Goal: Task Accomplishment & Management: Complete application form

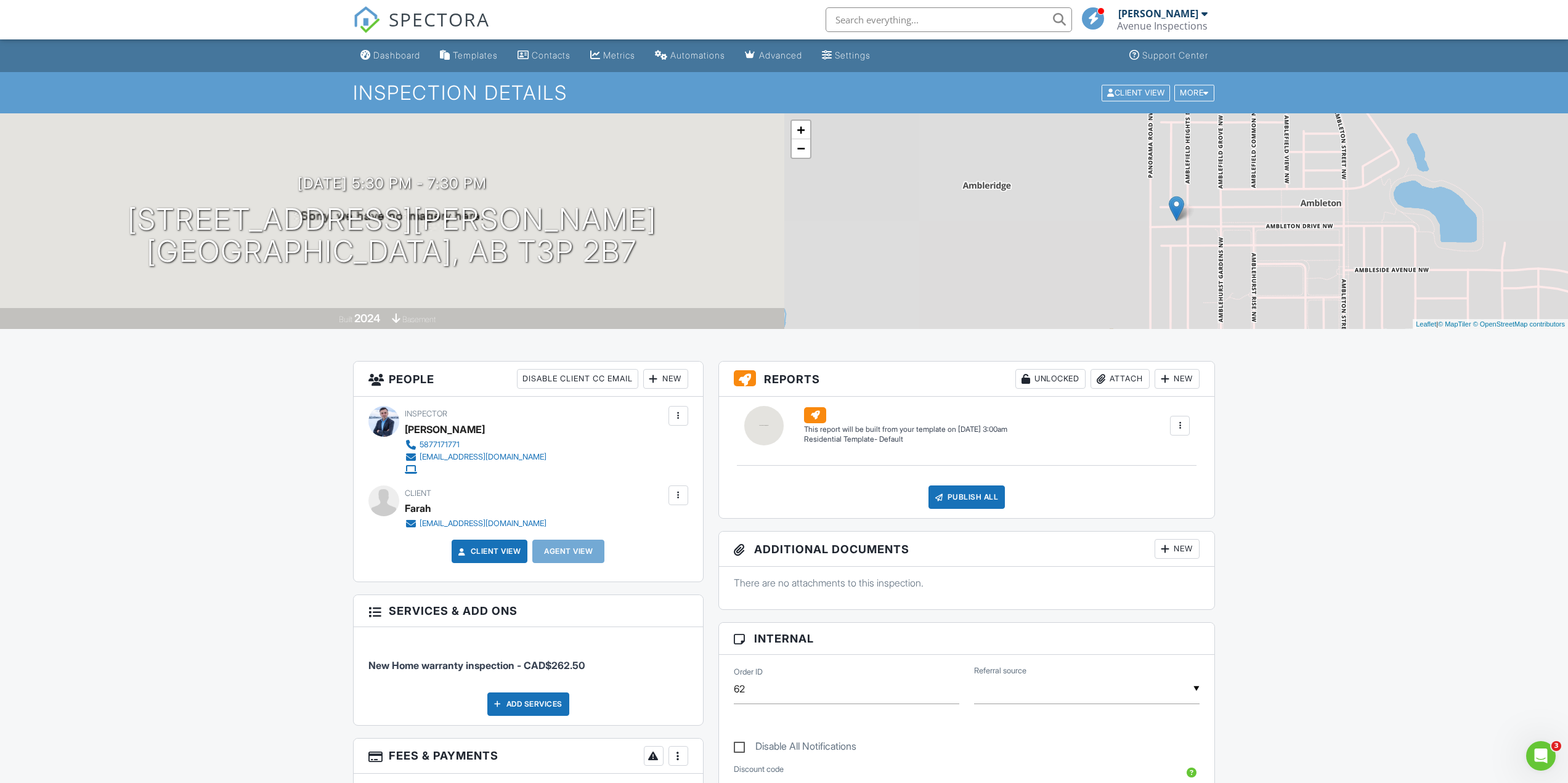
click at [387, 51] on div "Dashboard" at bounding box center [397, 55] width 47 height 10
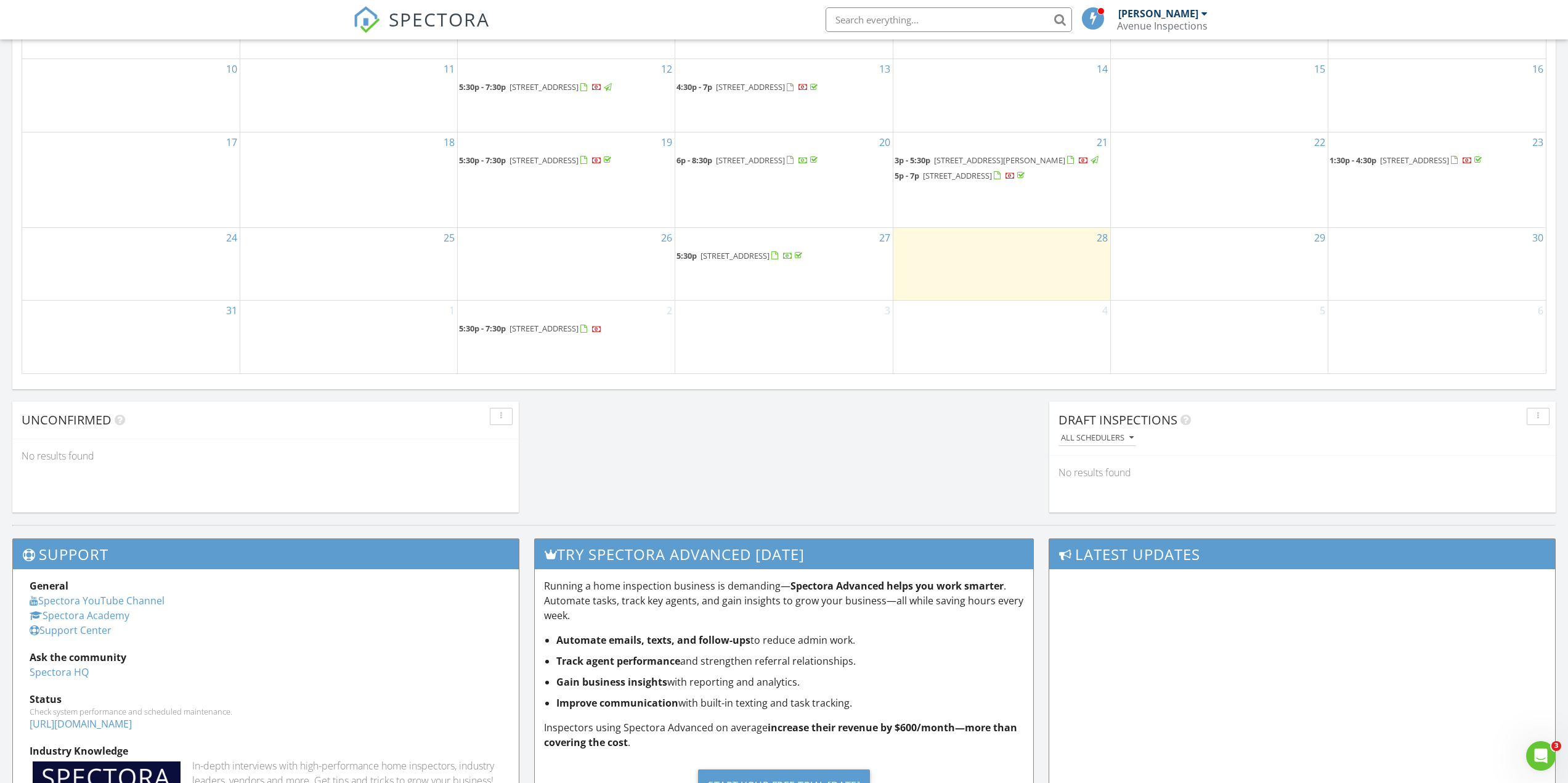
scroll to position [740, 0]
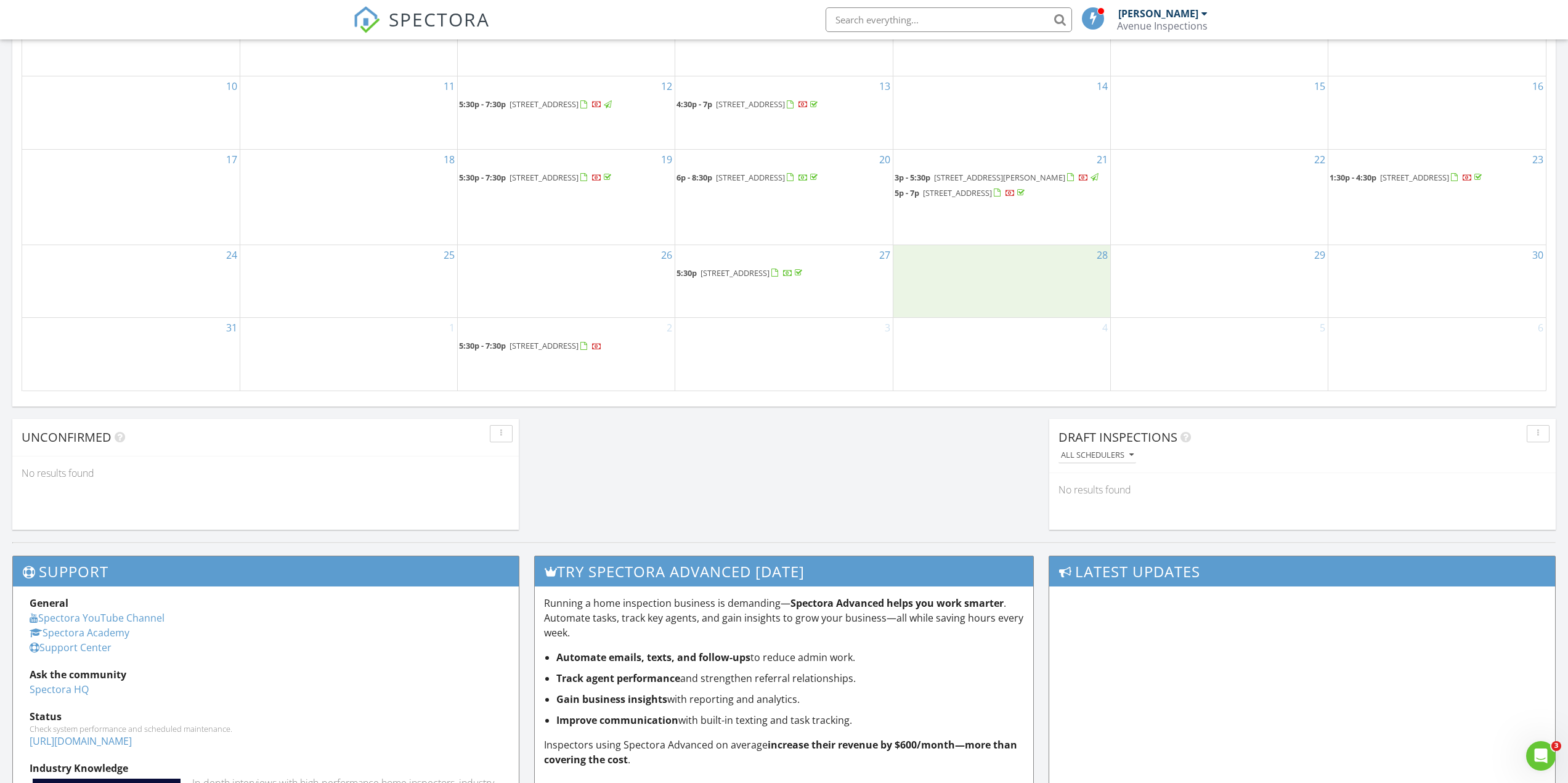
click at [1007, 279] on div "28" at bounding box center [1002, 281] width 216 height 73
click at [1000, 228] on link "Inspection" at bounding box center [998, 226] width 63 height 20
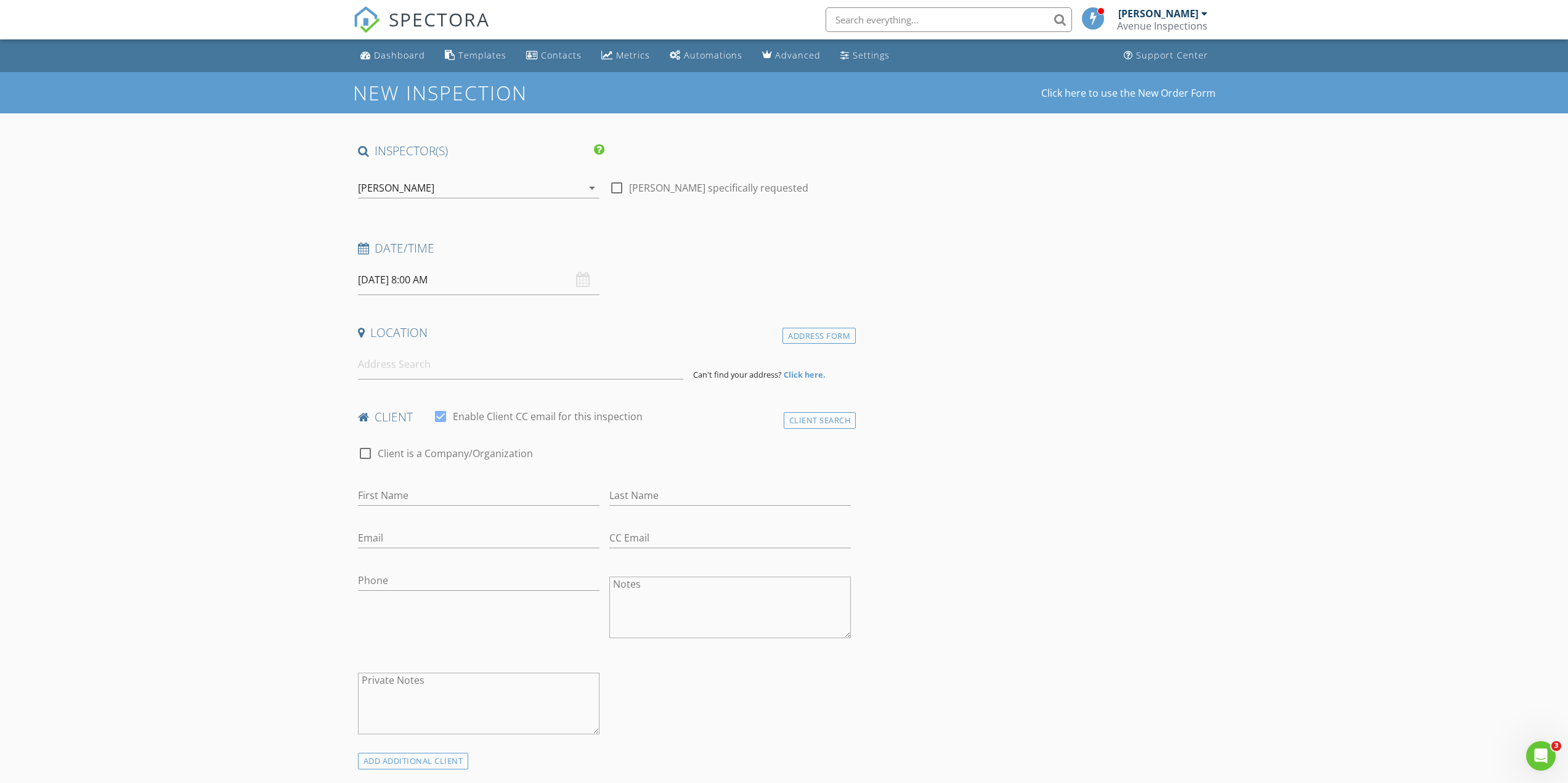
click at [416, 281] on input "08/28/2025 8:00 AM" at bounding box center [478, 280] width 242 height 30
type input "09"
type input "08/28/2025 9:00 AM"
click at [429, 483] on span at bounding box center [429, 484] width 9 height 12
type input "10"
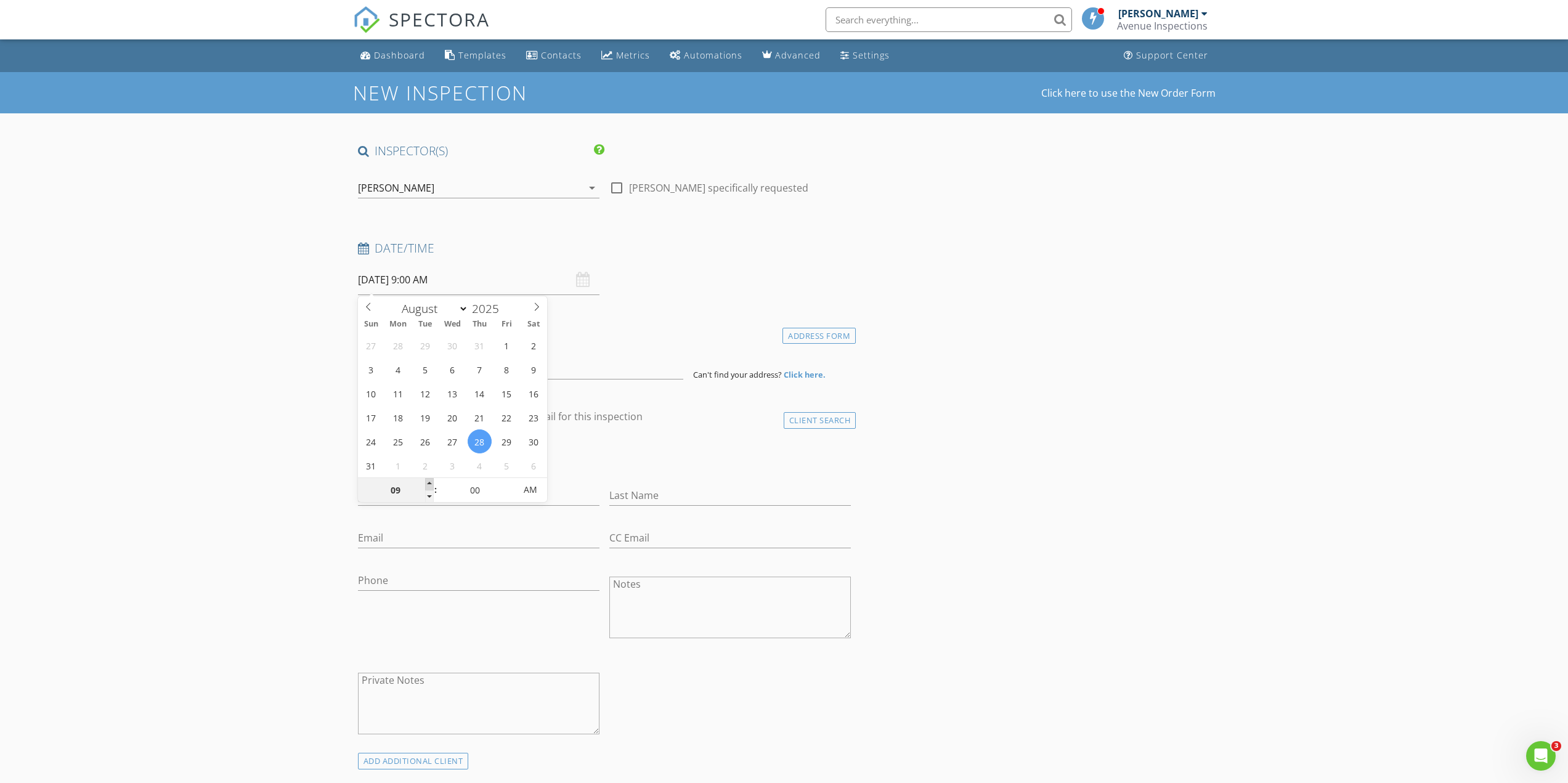
type input "08/28/2025 10:00 AM"
click at [429, 483] on span at bounding box center [429, 484] width 9 height 12
type input "11"
type input "08/28/2025 11:00 AM"
click at [429, 483] on span at bounding box center [429, 484] width 9 height 12
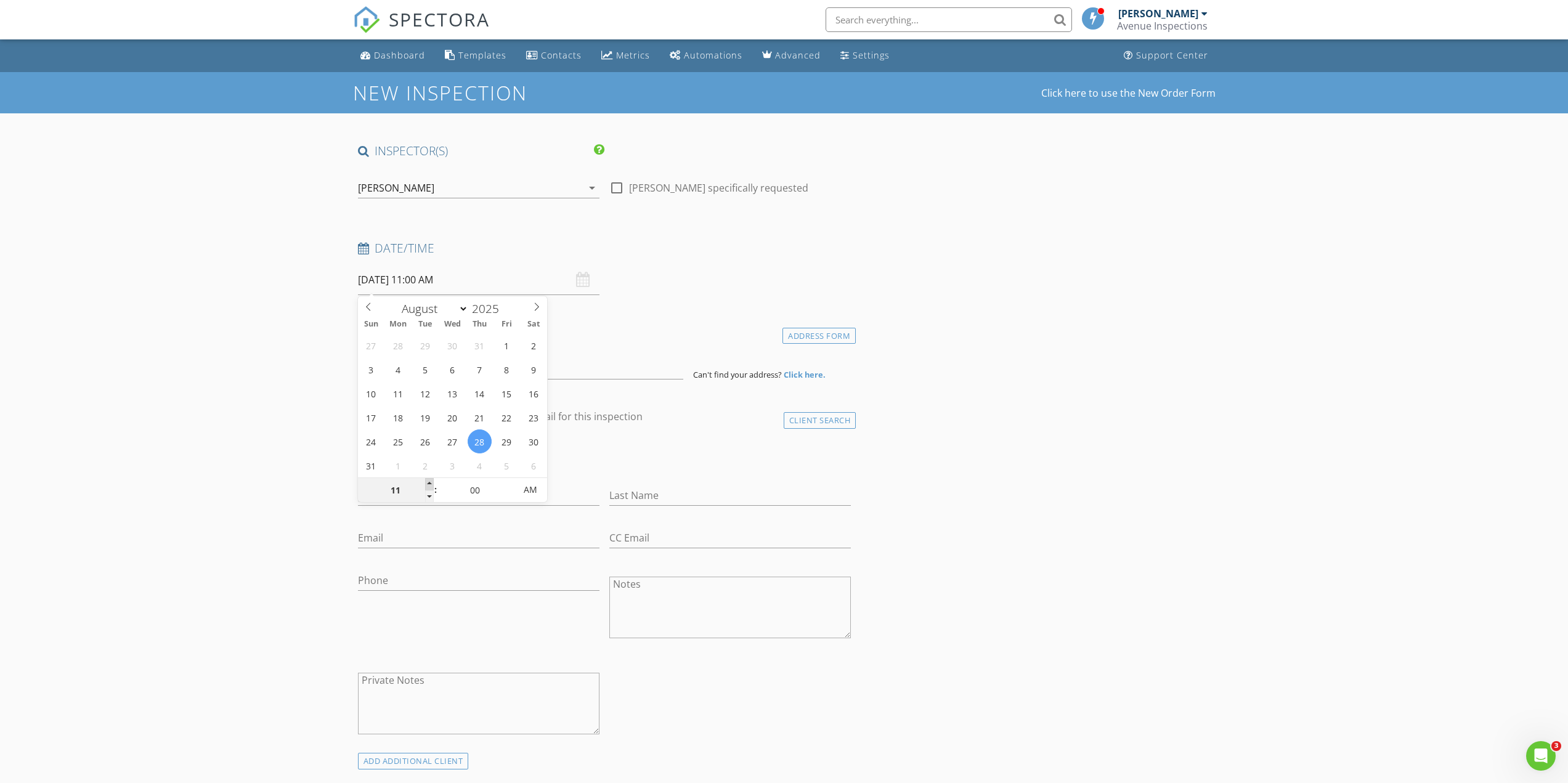
type input "12"
type input "08/28/2025 12:00 PM"
click at [429, 483] on span at bounding box center [429, 484] width 9 height 12
type input "01"
type input "08/28/2025 1:00 PM"
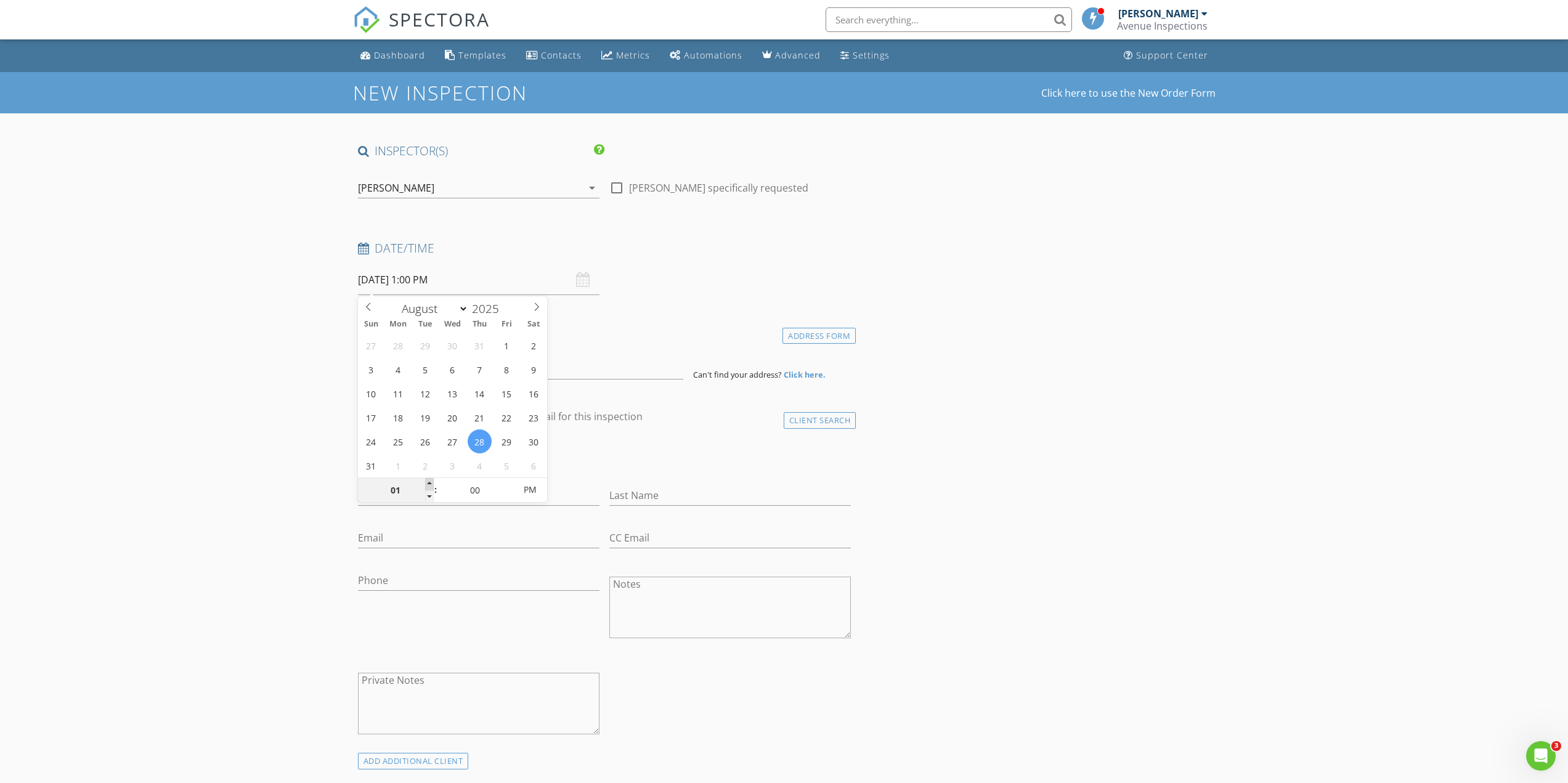
click at [429, 483] on span at bounding box center [429, 484] width 9 height 12
type input "02"
type input "08/28/2025 2:00 PM"
click at [429, 483] on span at bounding box center [429, 484] width 9 height 12
type input "03"
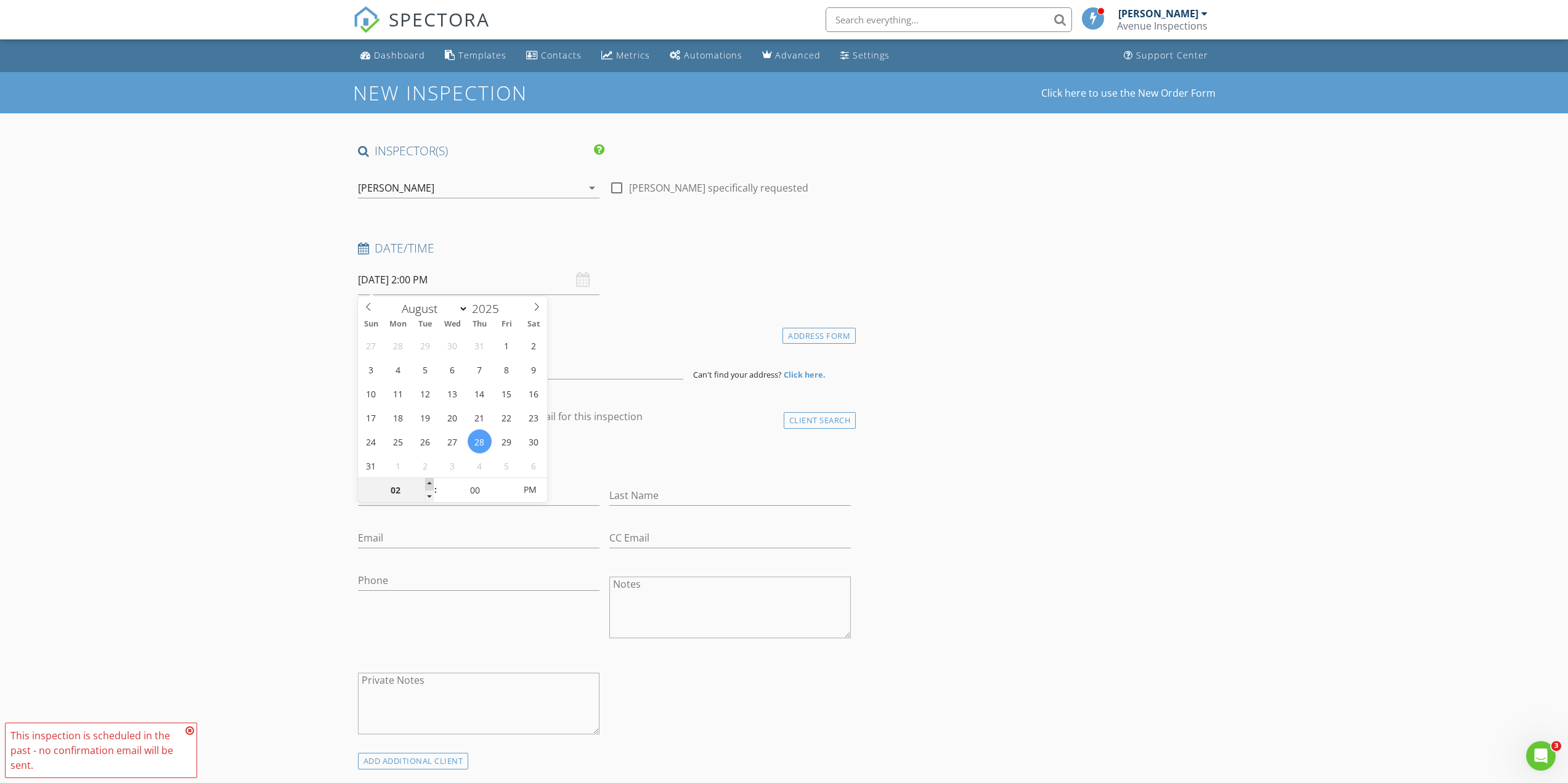
type input "08/28/2025 3:00 PM"
click at [429, 483] on span at bounding box center [429, 484] width 9 height 12
type input "04"
type input "08/28/2025 4:00 PM"
click at [429, 483] on span at bounding box center [429, 484] width 9 height 12
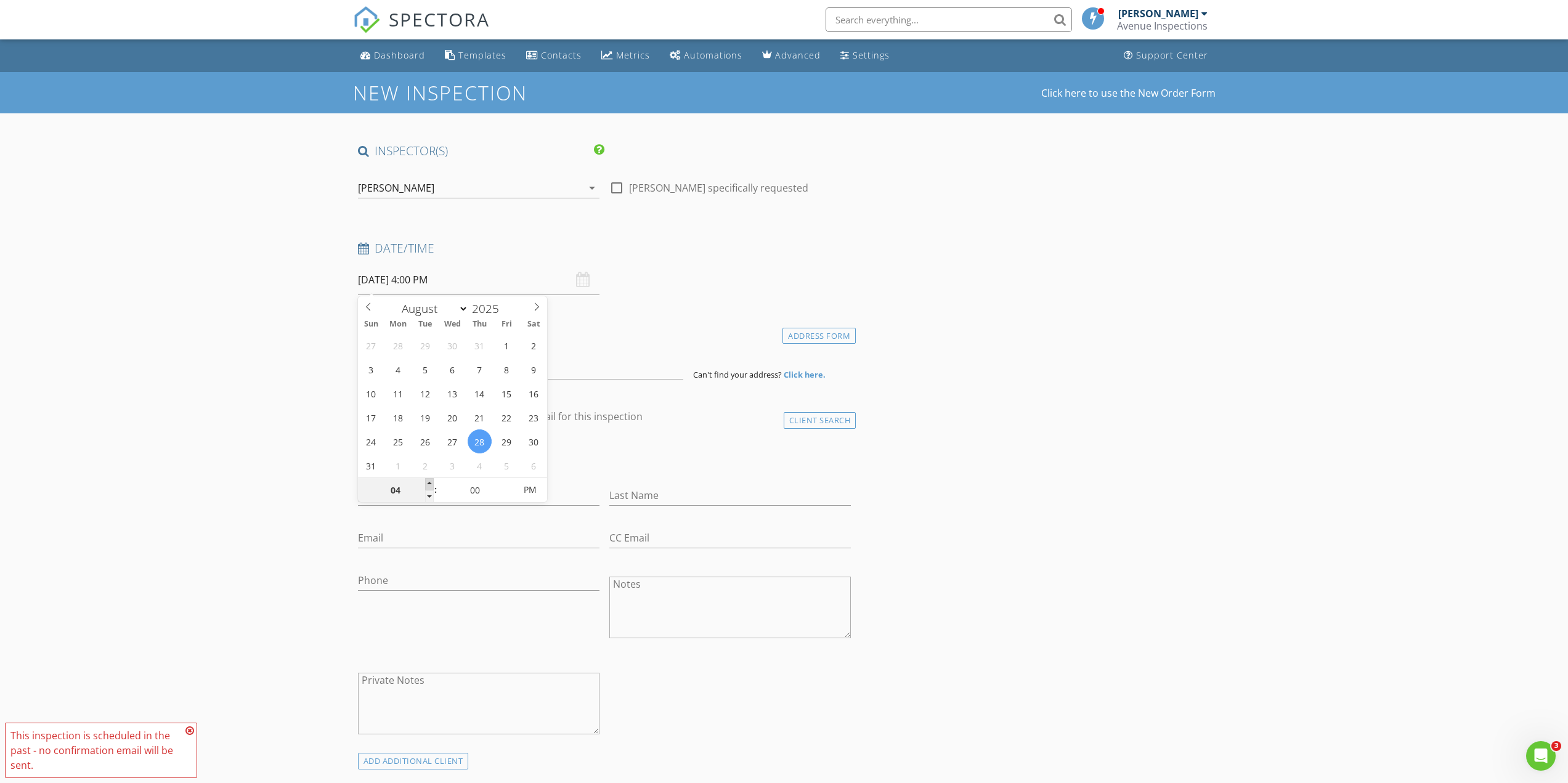
type input "05"
type input "08/28/2025 5:00 PM"
click at [429, 483] on span at bounding box center [429, 484] width 9 height 12
type input "04"
type input "08/28/2025 4:00 PM"
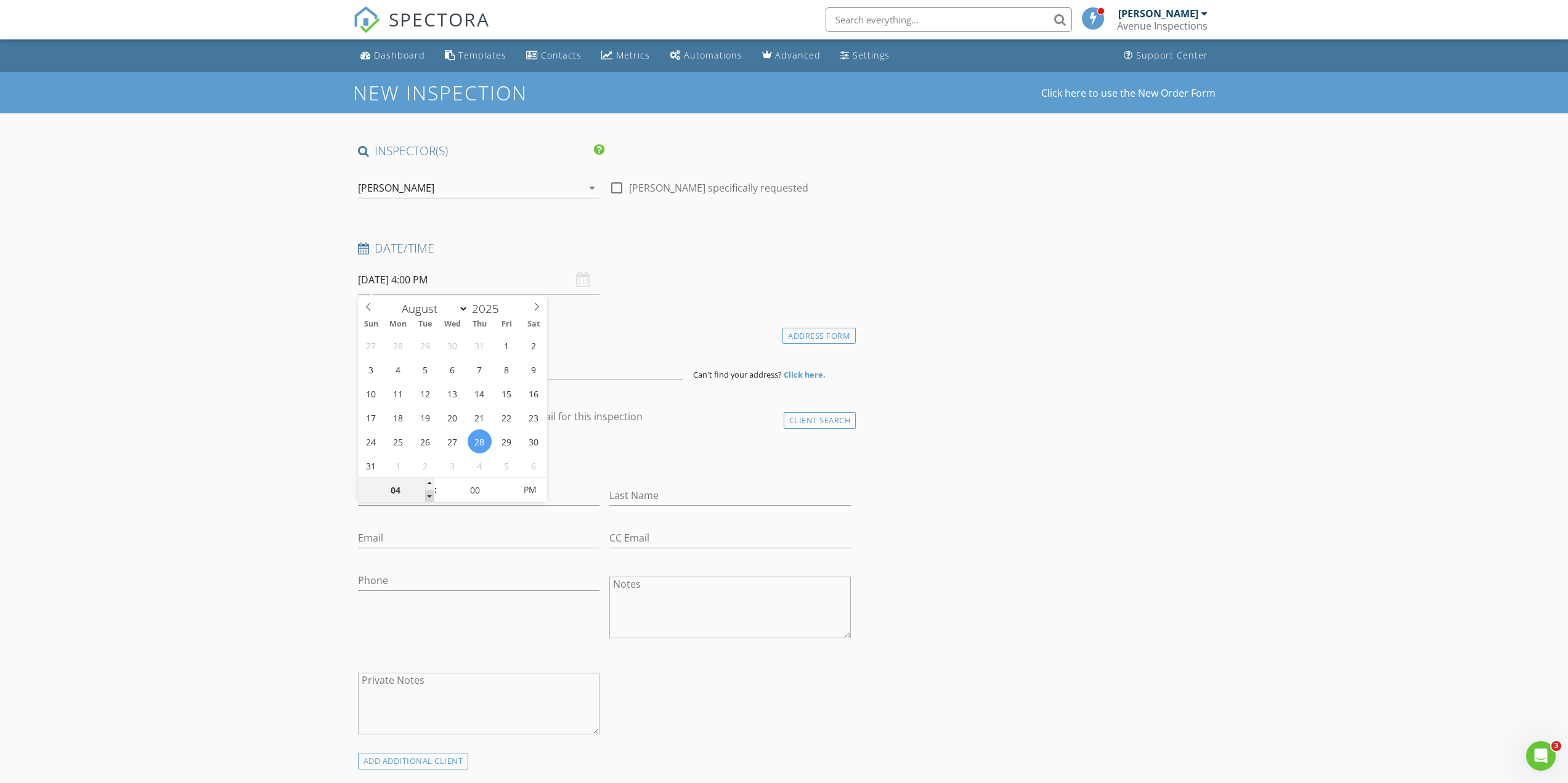
click at [429, 496] on span at bounding box center [429, 496] width 9 height 12
type input "05"
type input "08/28/2025 4:05 PM"
click at [508, 486] on span at bounding box center [509, 484] width 9 height 12
type input "10"
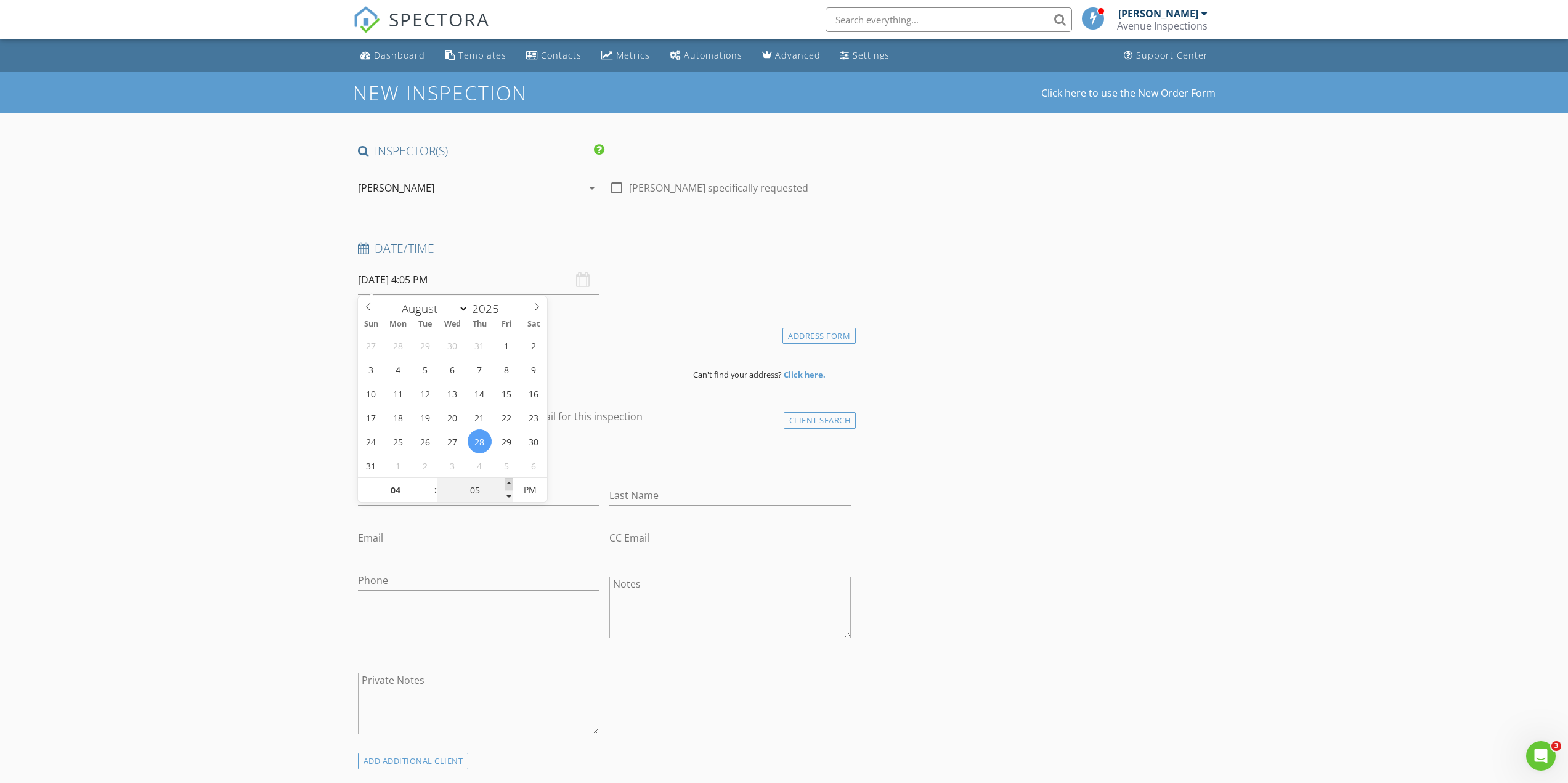
type input "08/28/2025 4:10 PM"
click at [508, 483] on span at bounding box center [509, 484] width 9 height 12
type input "15"
type input "08/28/2025 4:15 PM"
click at [508, 483] on span at bounding box center [509, 484] width 9 height 12
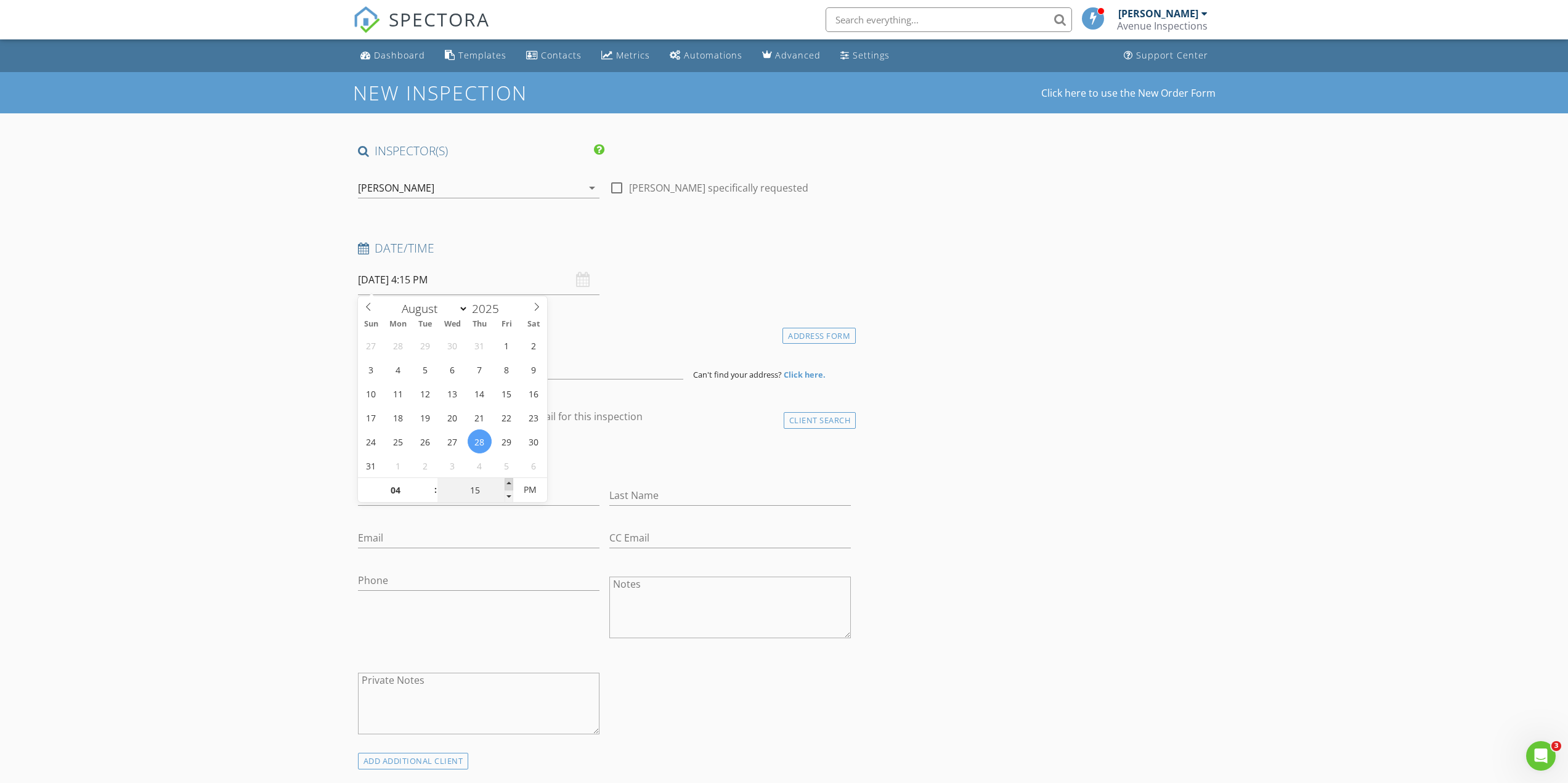
type input "20"
type input "08/28/2025 4:20 PM"
click at [508, 483] on span at bounding box center [509, 484] width 9 height 12
type input "25"
type input "08/28/2025 4:25 PM"
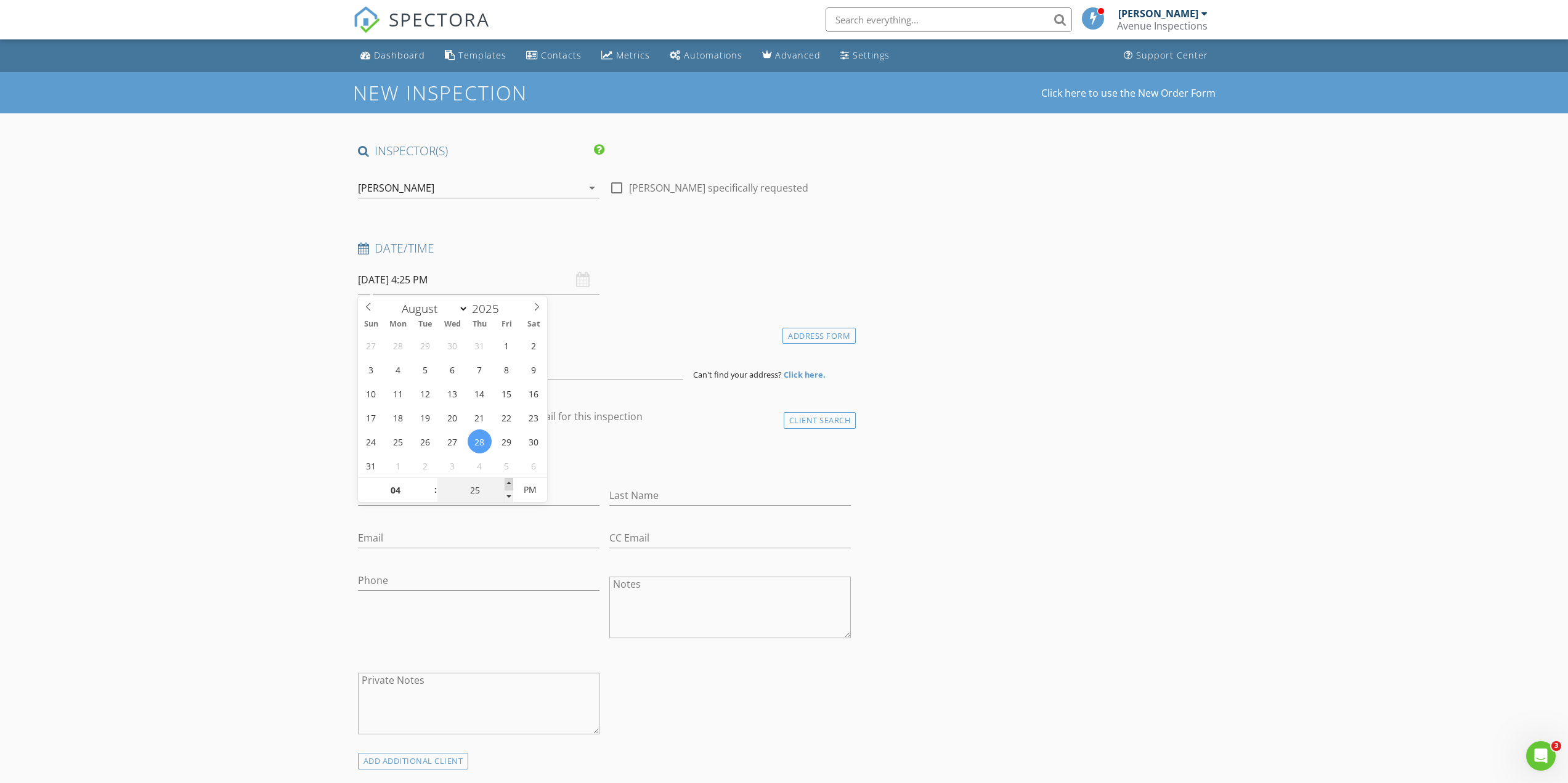
click at [508, 483] on span at bounding box center [509, 484] width 9 height 12
type input "30"
type input "[DATE] 4:30 PM"
click at [508, 483] on span at bounding box center [509, 484] width 9 height 12
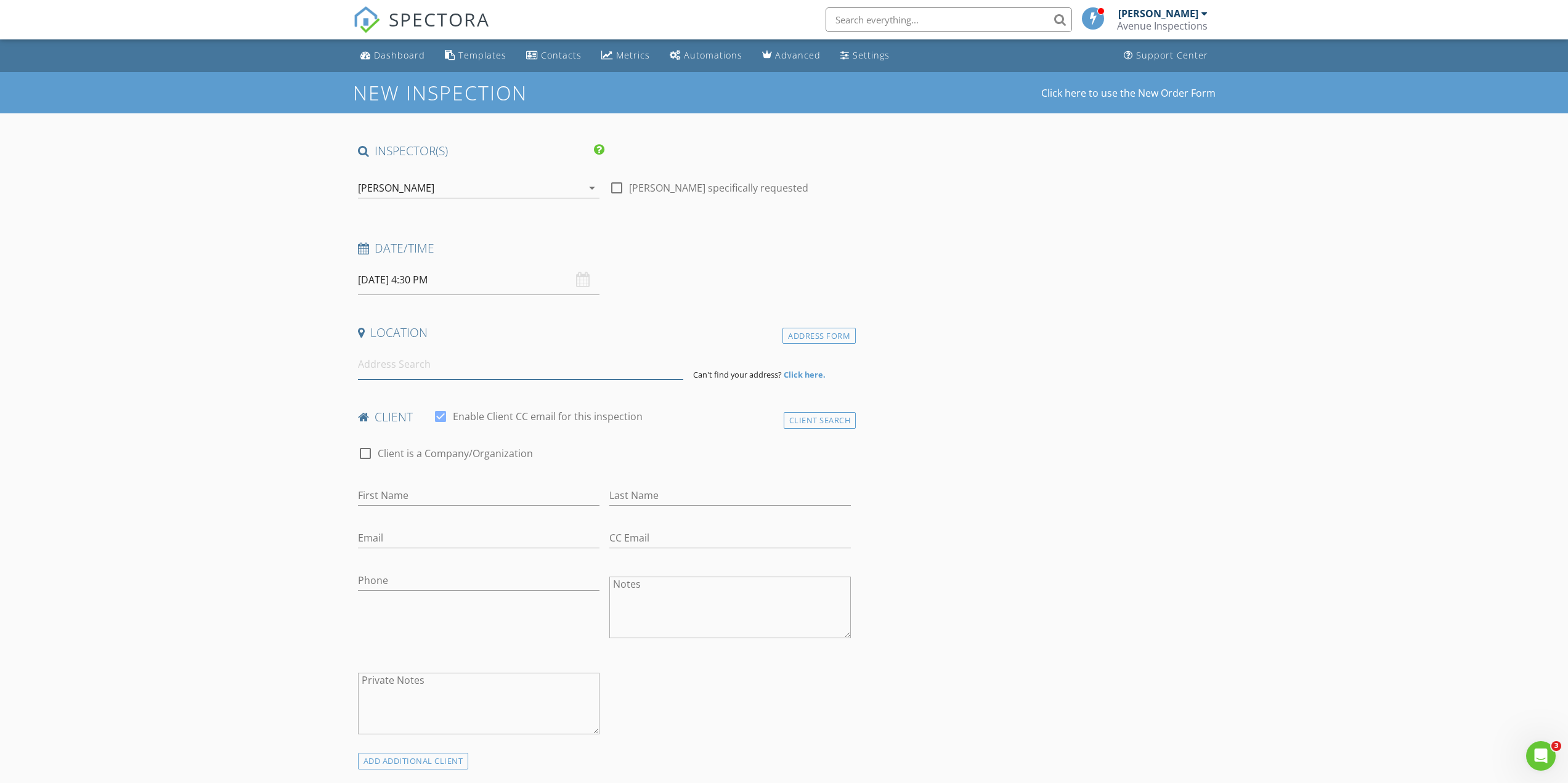
click at [483, 371] on input at bounding box center [520, 364] width 326 height 30
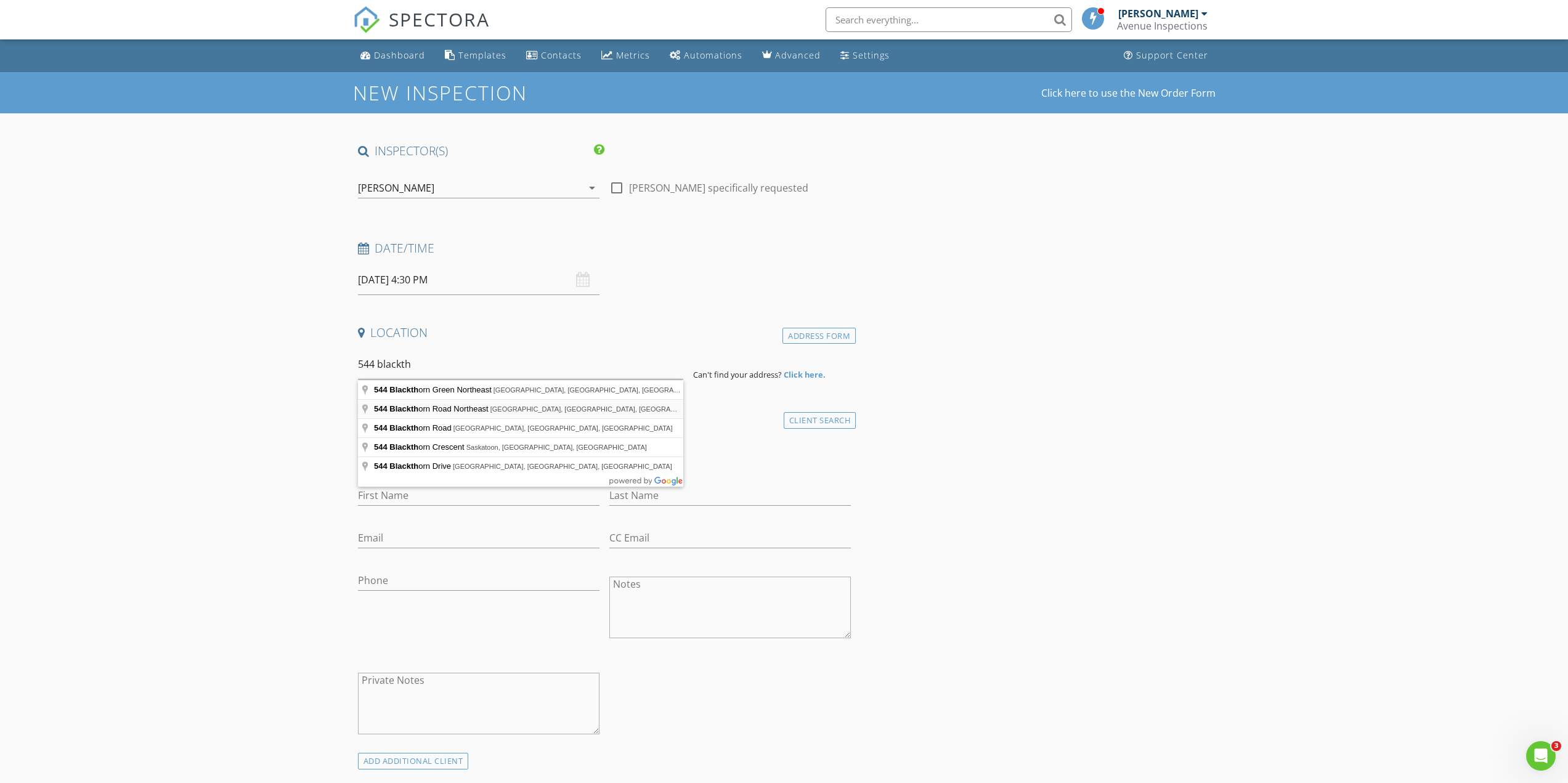
type input "544 Blackthorn Road Northeast, Calgary, AB, Canada"
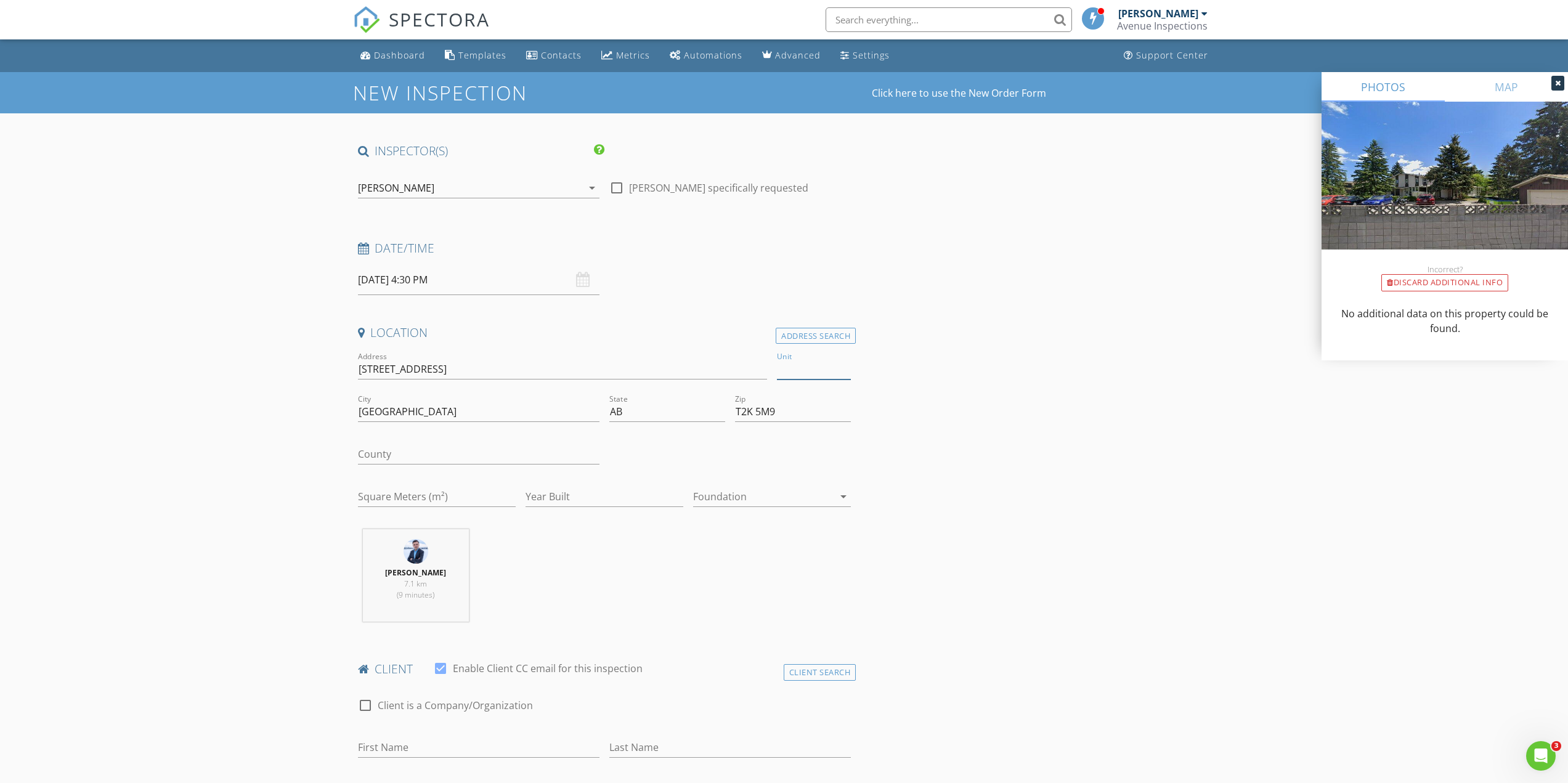
click at [791, 371] on input "Unit" at bounding box center [813, 369] width 74 height 20
type input "103"
click at [418, 366] on input "[STREET_ADDRESS]" at bounding box center [562, 369] width 410 height 20
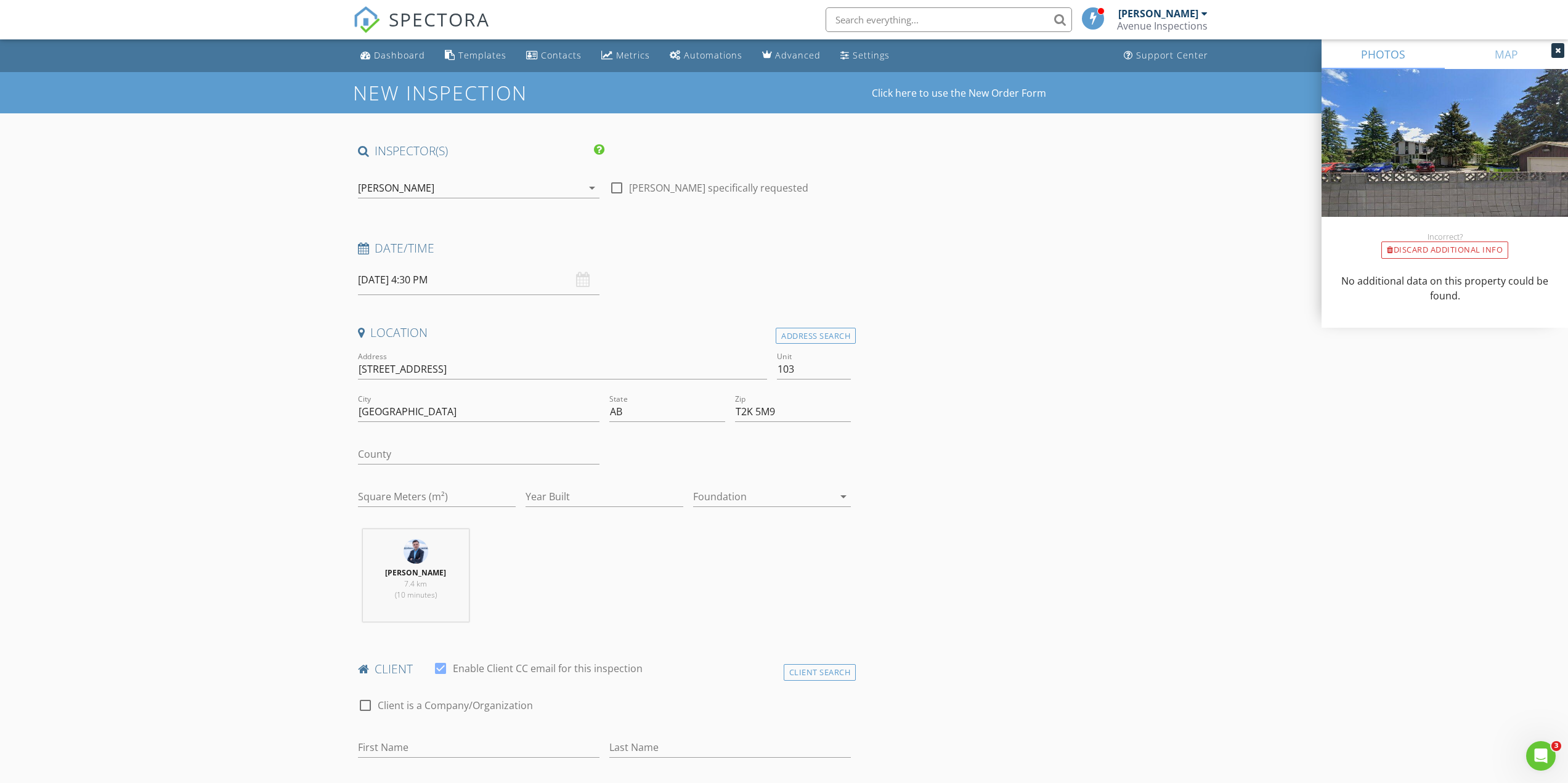
scroll to position [370, 0]
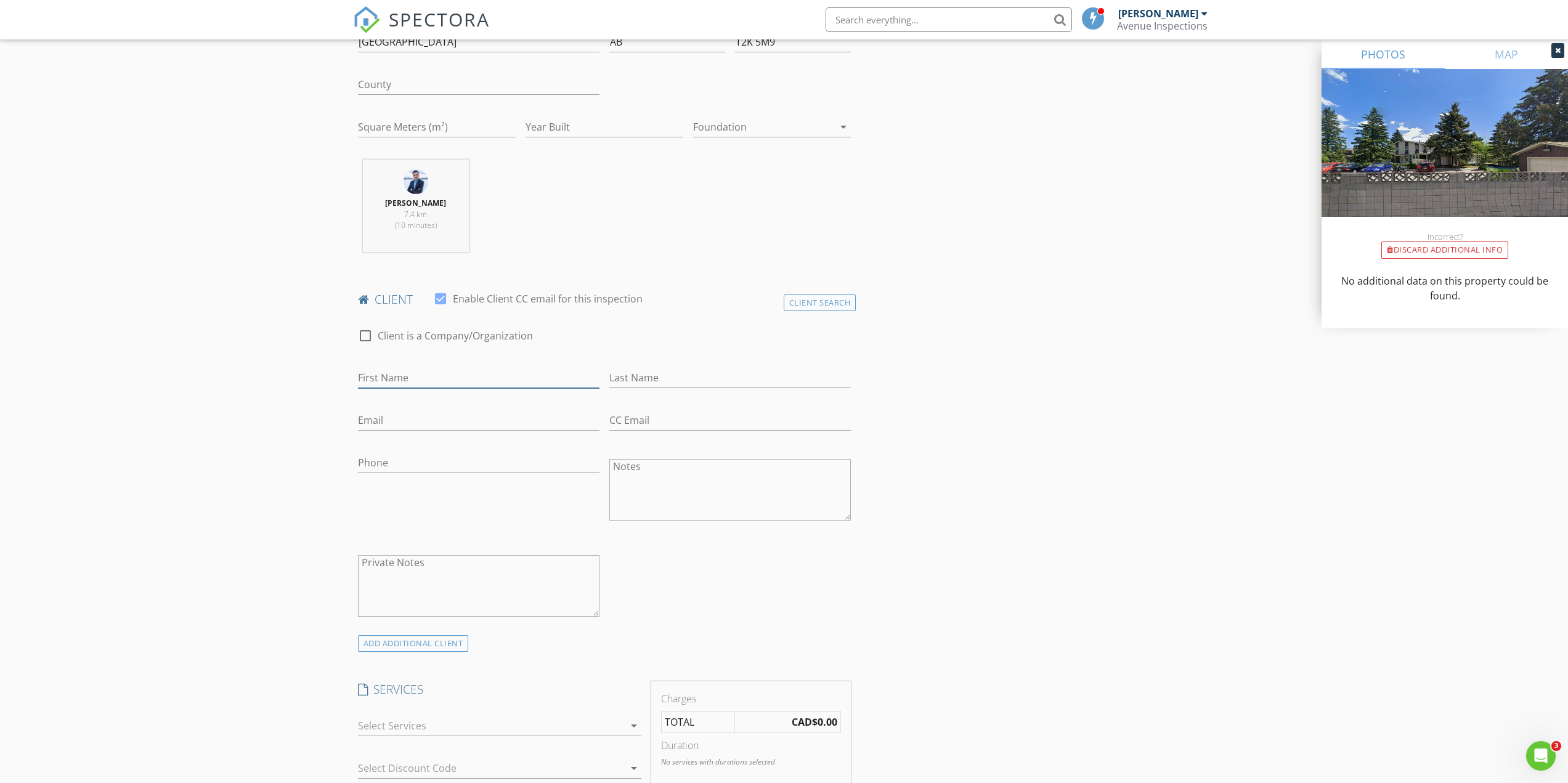
click at [432, 375] on input "First Name" at bounding box center [478, 378] width 242 height 20
type input "Abdul"
type input "R"
click at [430, 375] on input "Abdul" at bounding box center [478, 378] width 242 height 20
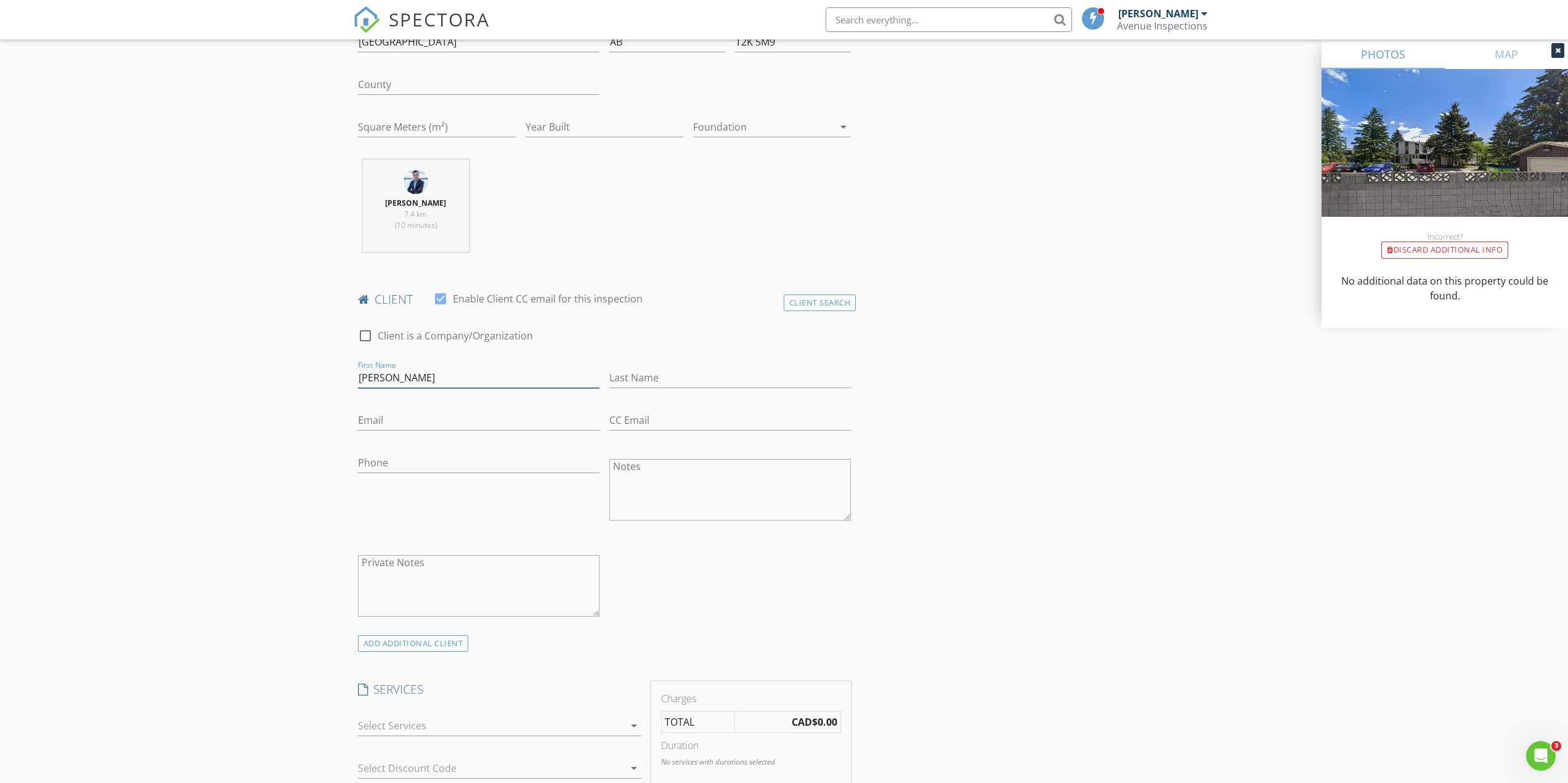
click at [430, 375] on input "Abdul" at bounding box center [478, 378] width 242 height 20
type input "Yosuf"
type input "Atai"
click at [400, 422] on input "Email" at bounding box center [478, 420] width 242 height 20
type input "[EMAIL_ADDRESS][DOMAIN_NAME]"
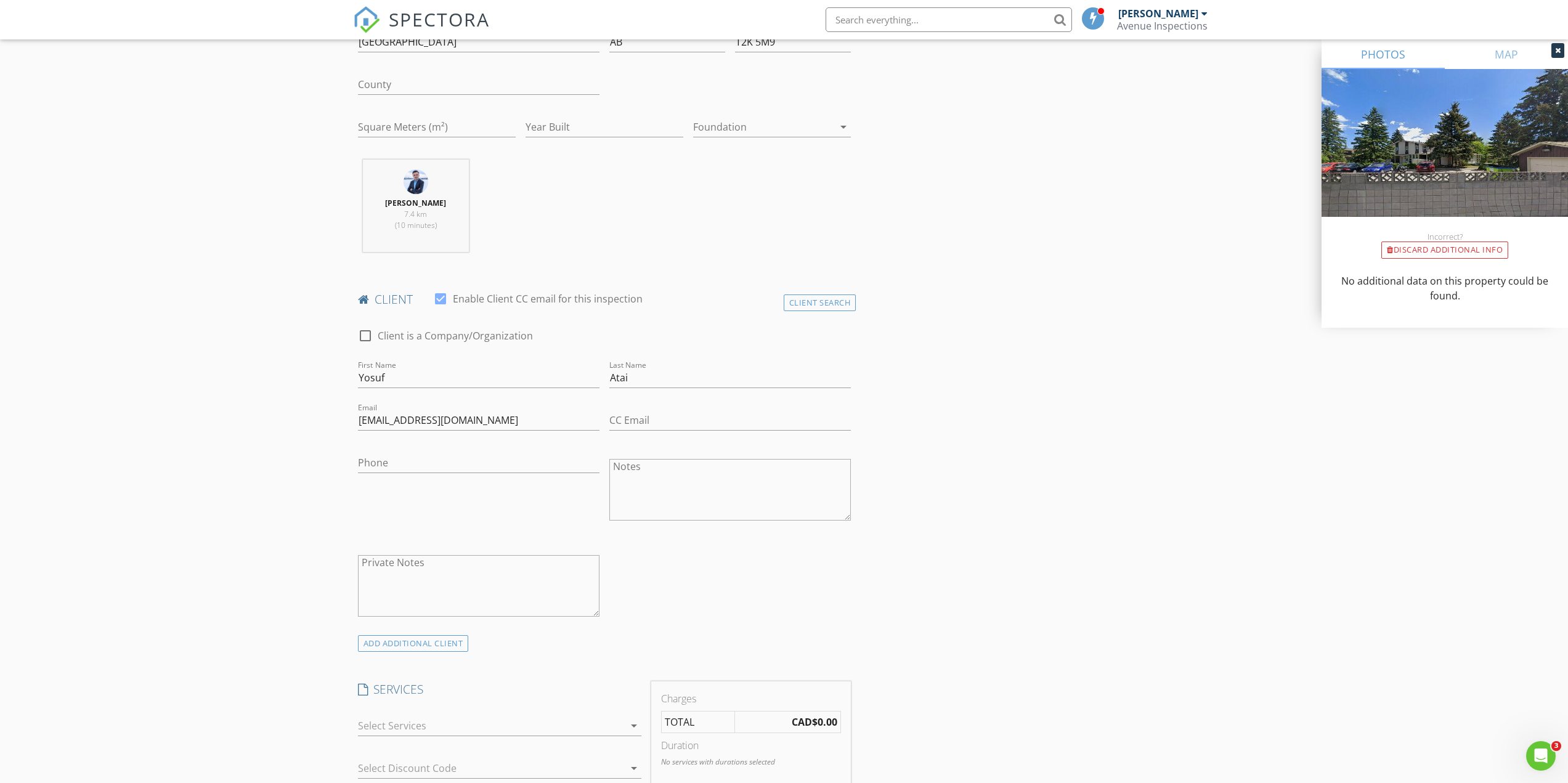
click at [239, 475] on div "New Inspection Click here to use the New Order Form INSPECTOR(S) check_box Chin…" at bounding box center [784, 762] width 1568 height 2121
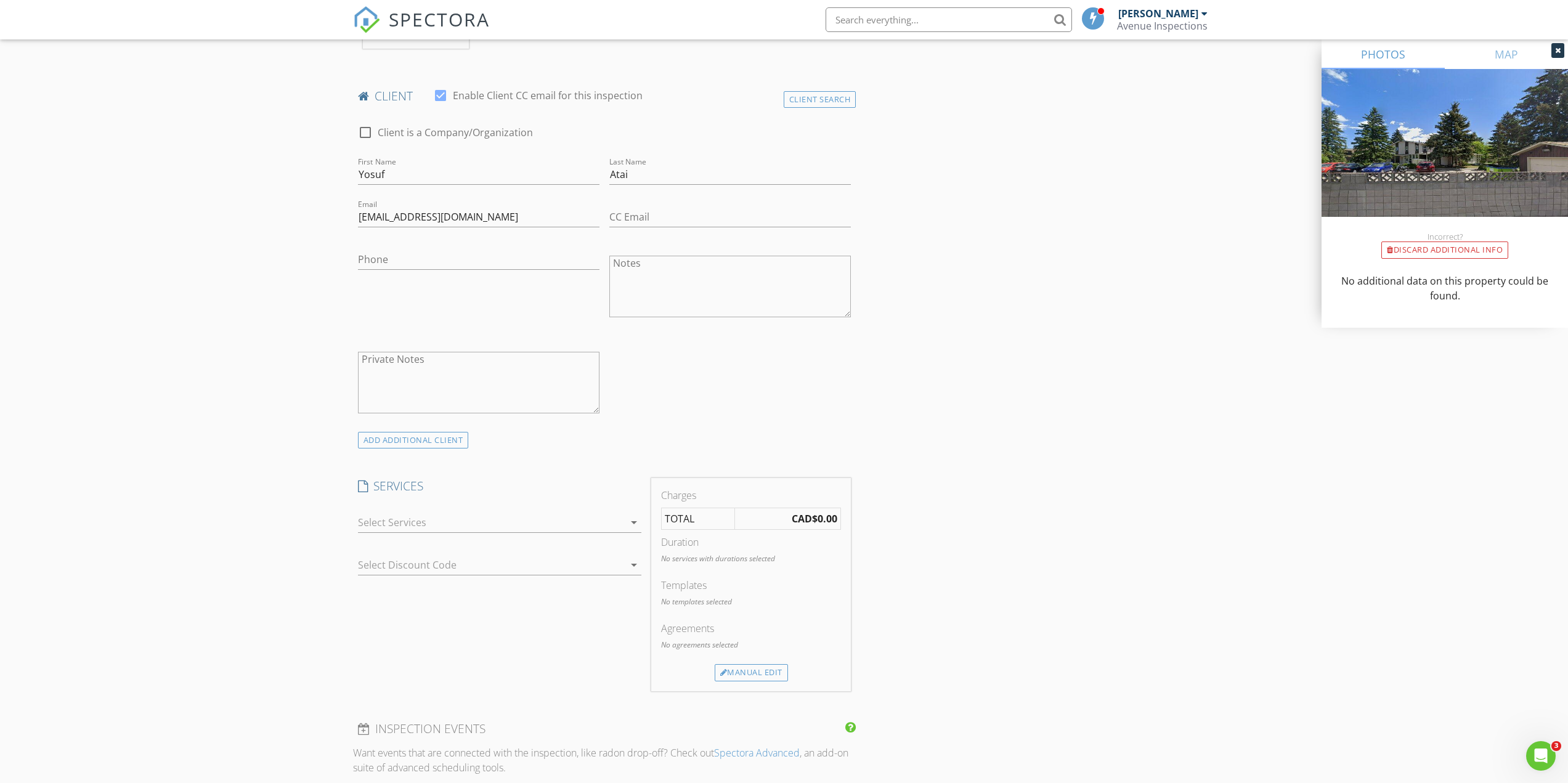
scroll to position [740, 0]
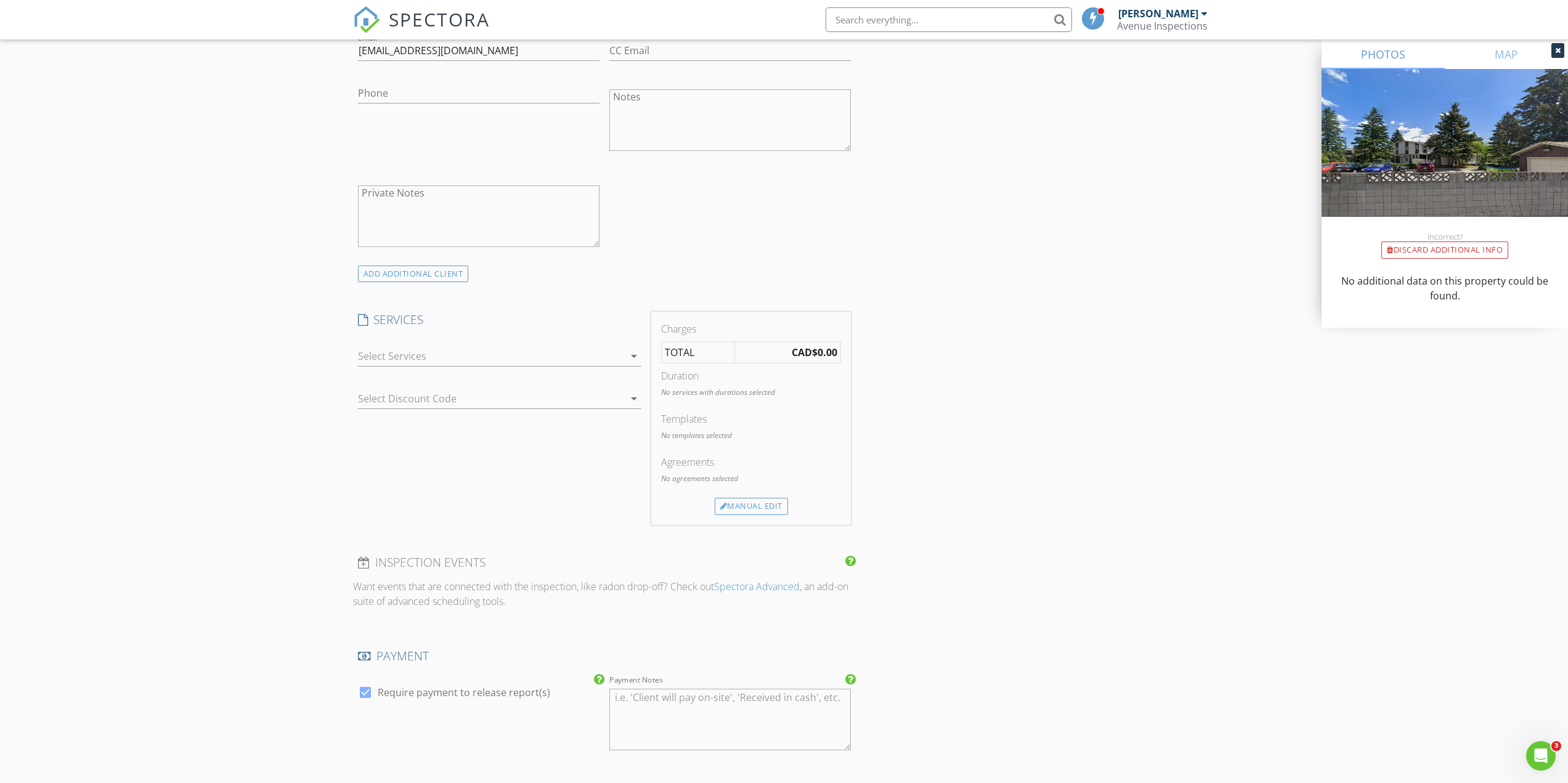
click at [410, 358] on div at bounding box center [490, 356] width 266 height 20
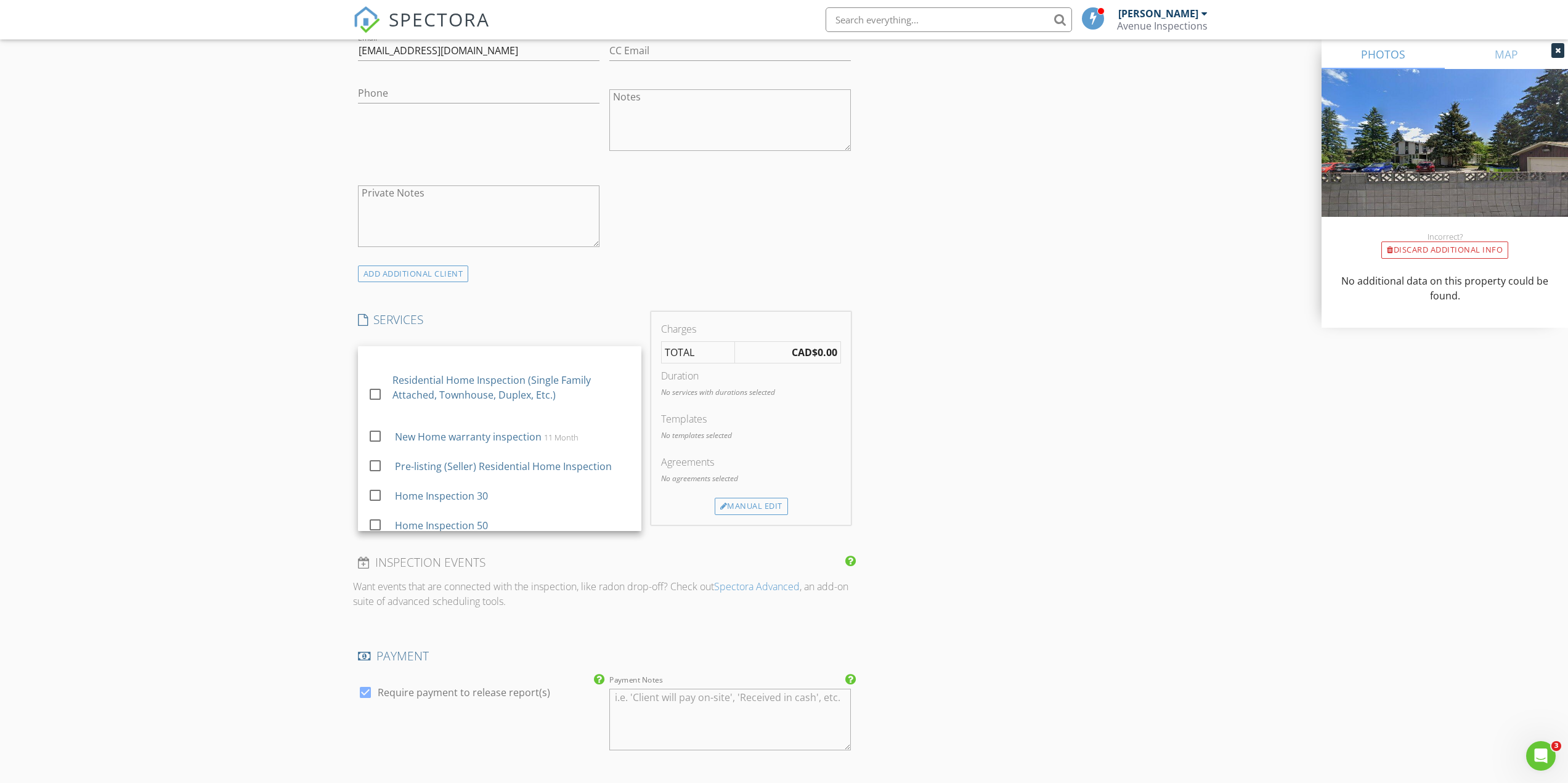
scroll to position [56, 0]
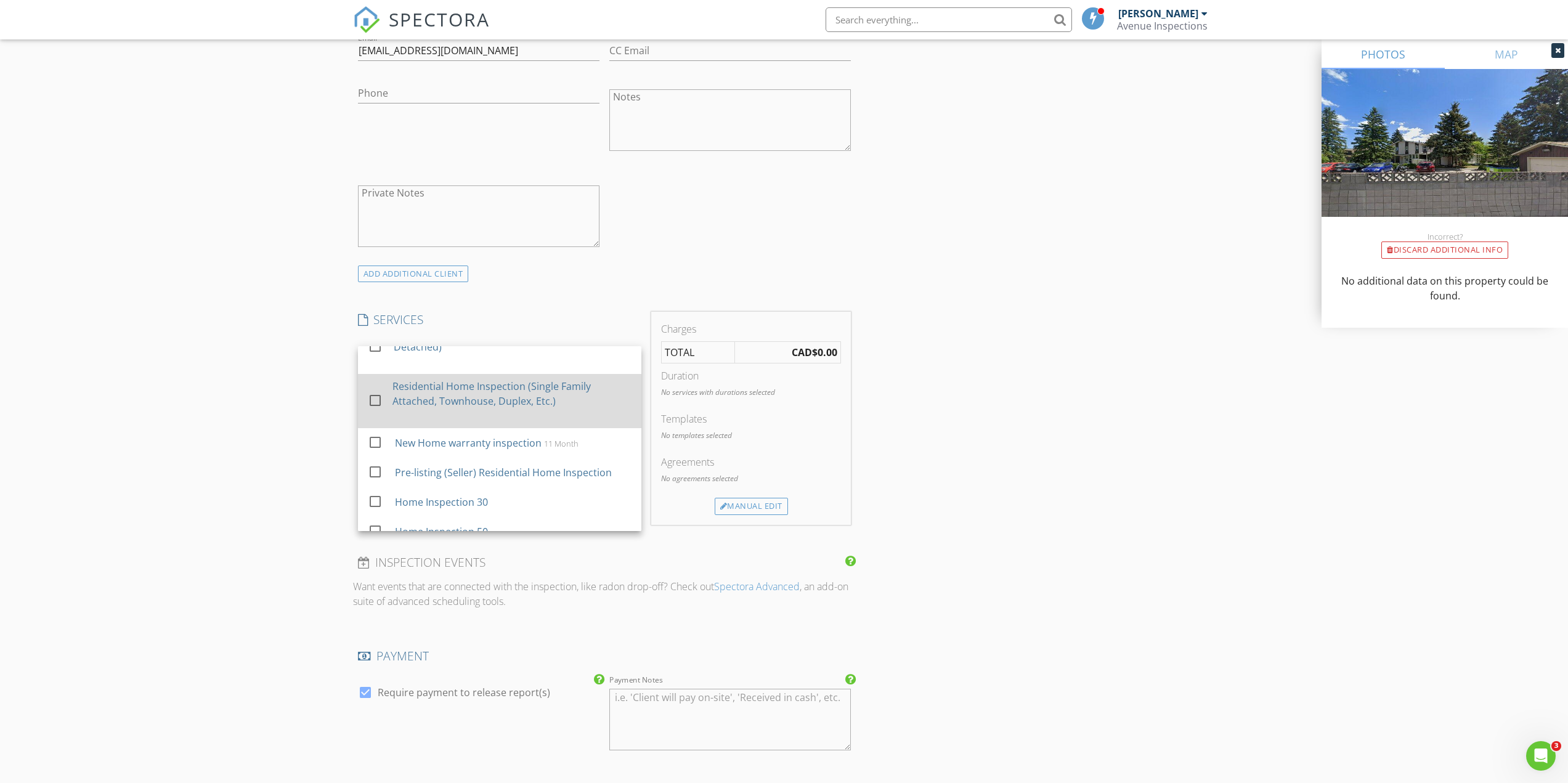
click at [500, 390] on div "Residential Home Inspection (Single Family Attached, Townhouse, Duplex, Etc.)" at bounding box center [512, 394] width 239 height 29
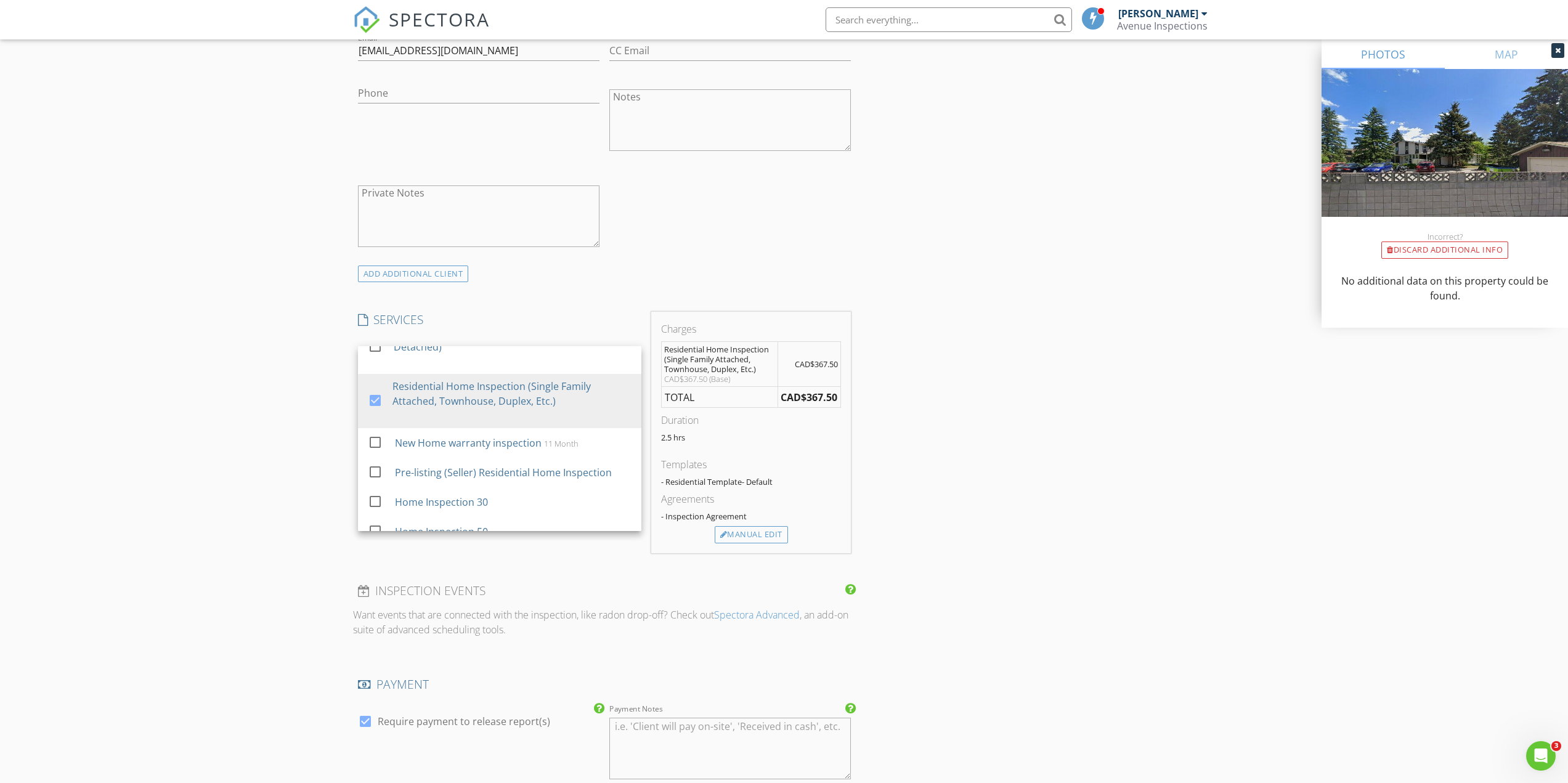
click at [212, 442] on div "New Inspection Click here to use the New Order Form INSPECTOR(S) check_box Chin…" at bounding box center [784, 407] width 1568 height 2150
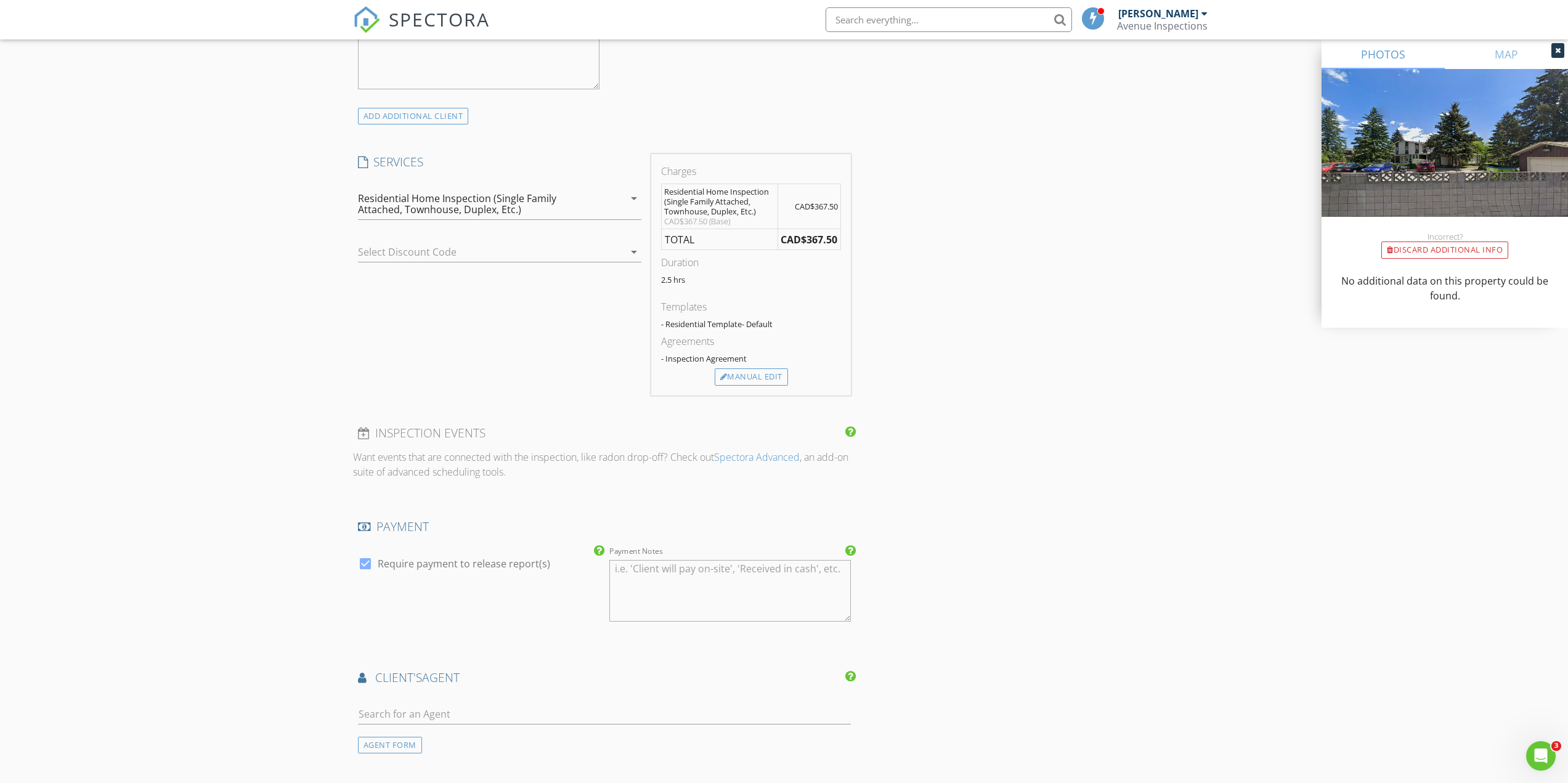
scroll to position [924, 0]
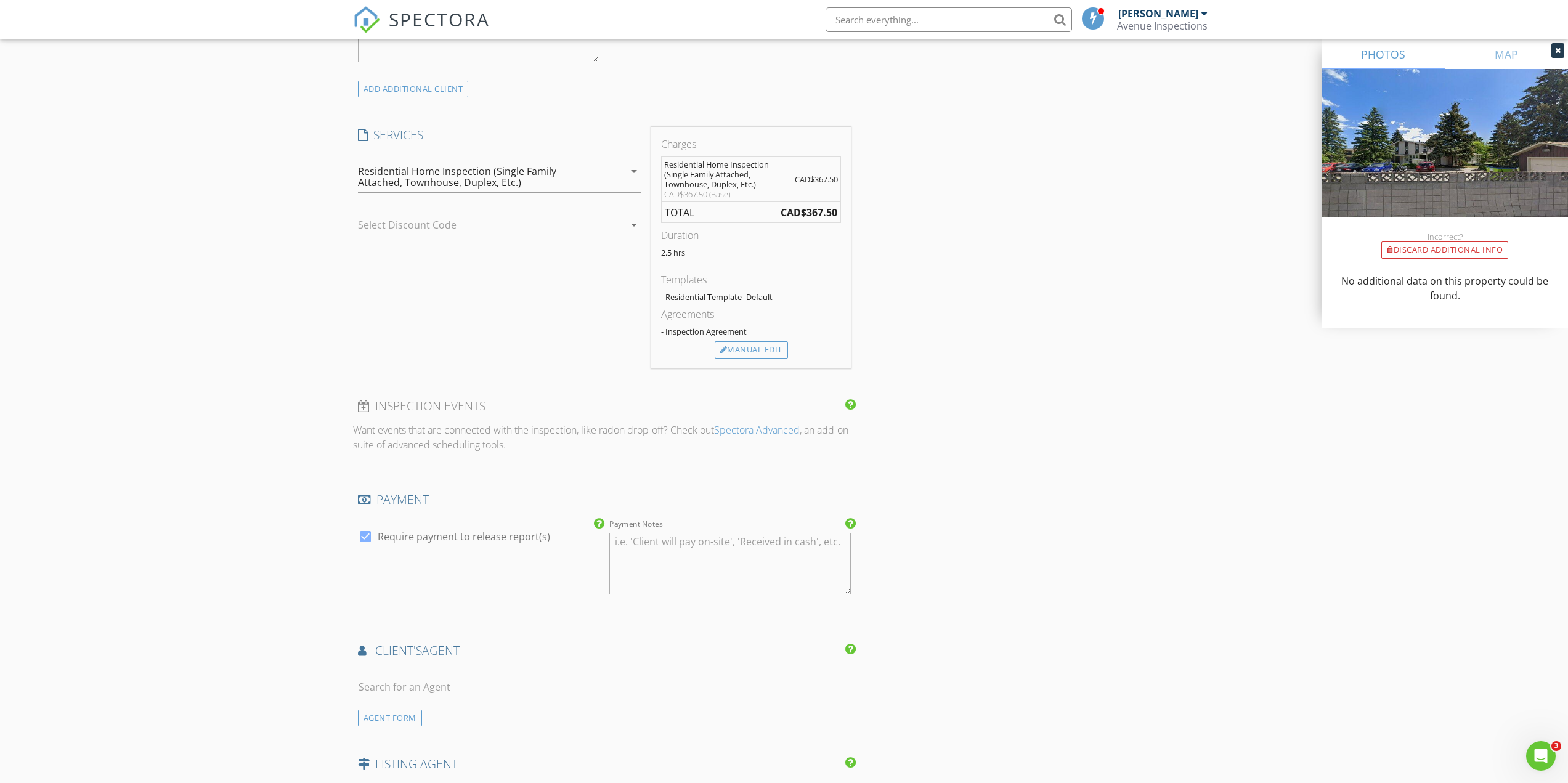
click at [363, 534] on div at bounding box center [365, 537] width 21 height 21
checkbox input "false"
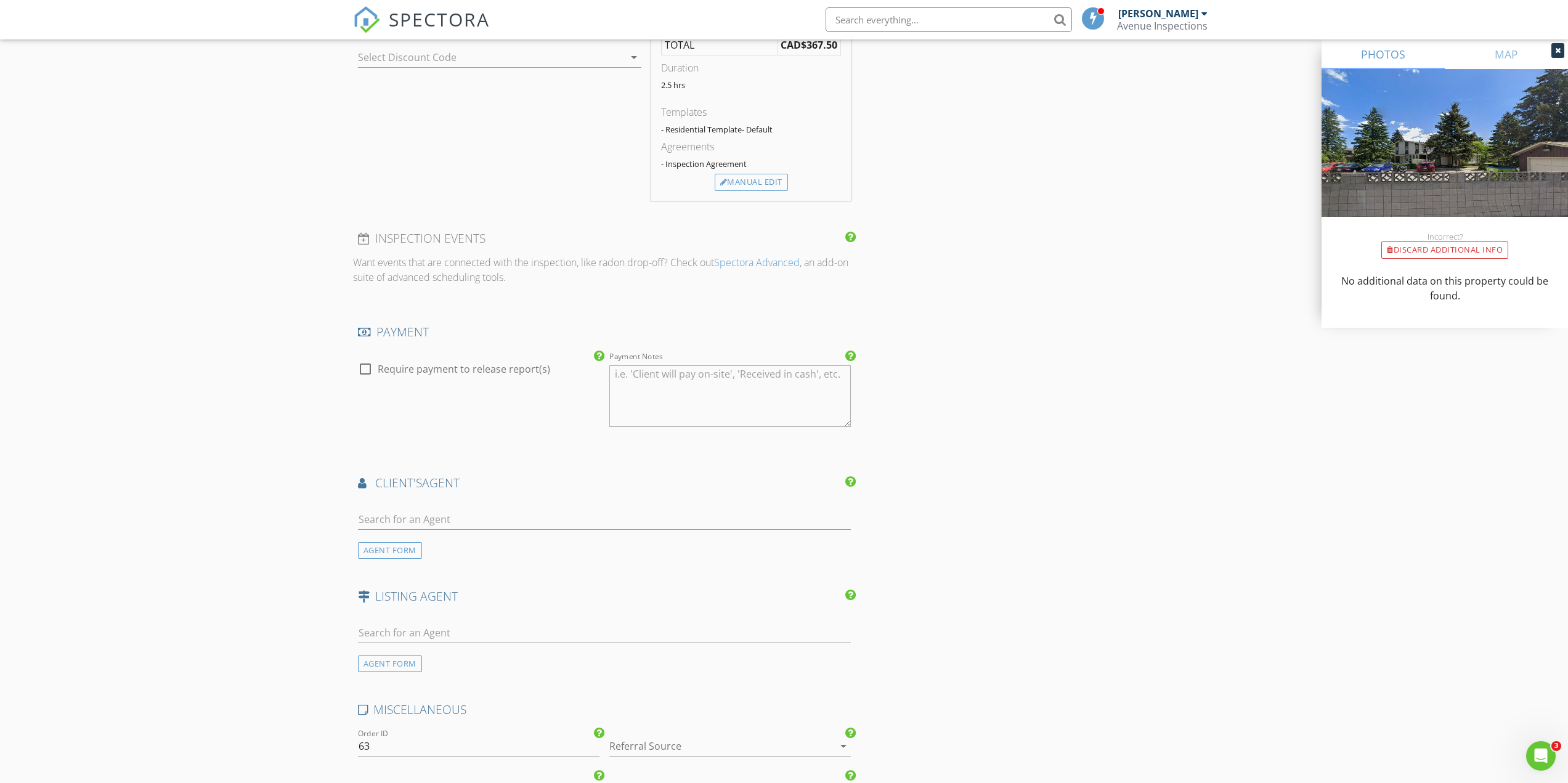
scroll to position [1110, 0]
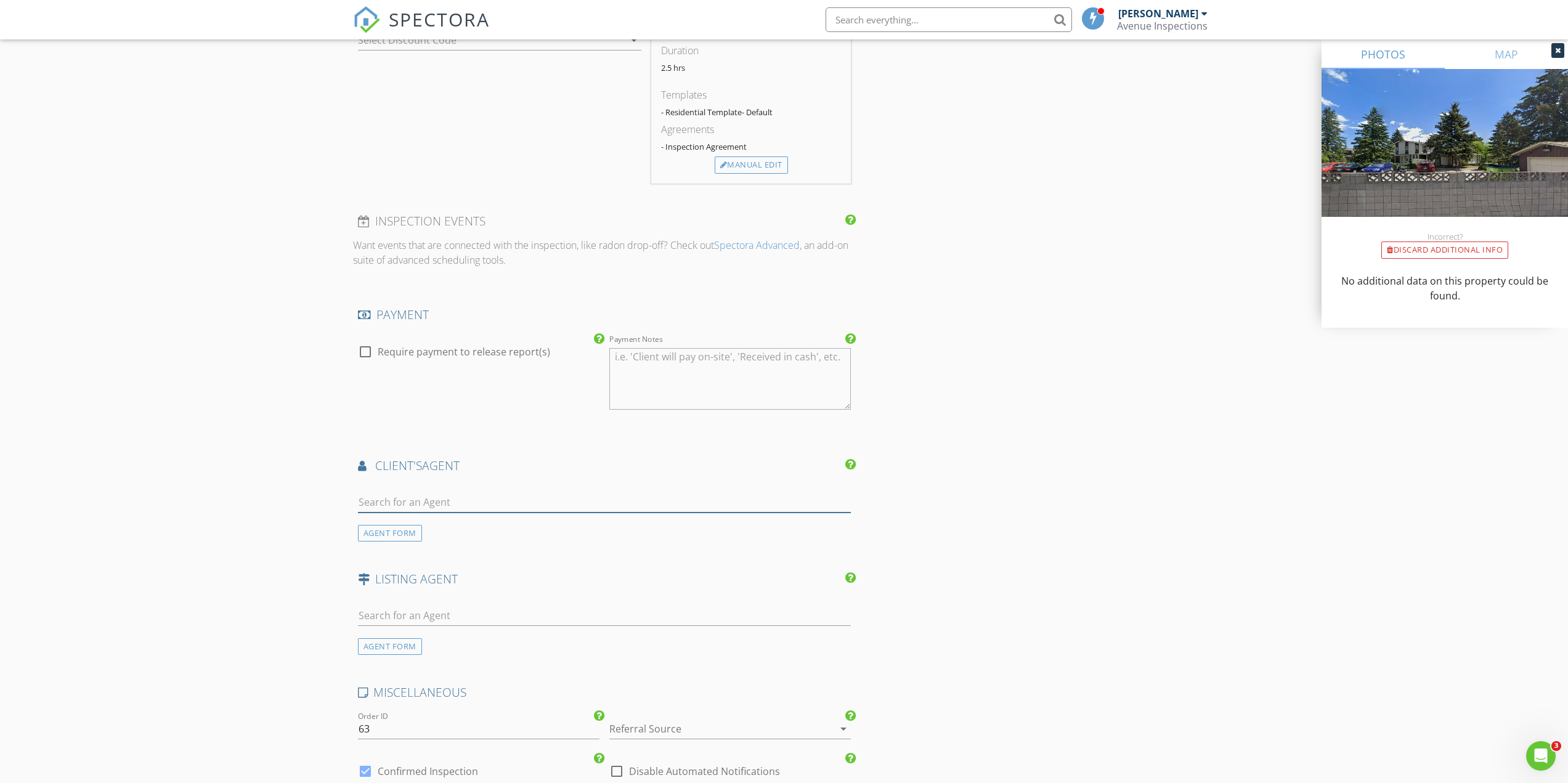
click at [397, 503] on input "text" at bounding box center [604, 502] width 494 height 20
type input "sim"
click at [423, 537] on div "[PERSON_NAME]" at bounding box center [416, 529] width 106 height 20
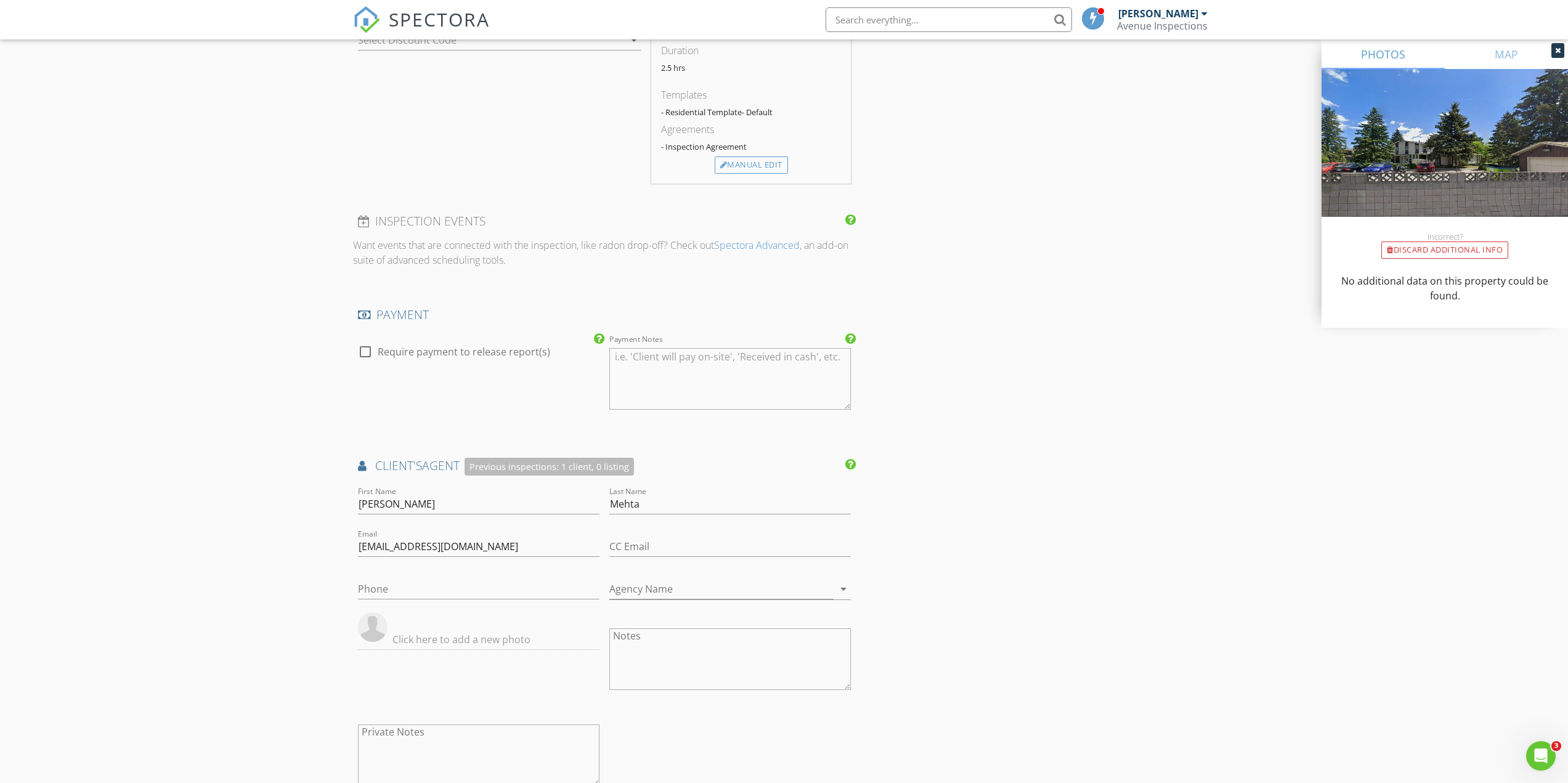
click at [287, 540] on div "New Inspection Click here to use the New Order Form INSPECTOR(S) check_box Chin…" at bounding box center [784, 178] width 1568 height 2430
click at [252, 474] on div "New Inspection Click here to use the New Order Form INSPECTOR(S) check_box Chin…" at bounding box center [784, 178] width 1568 height 2430
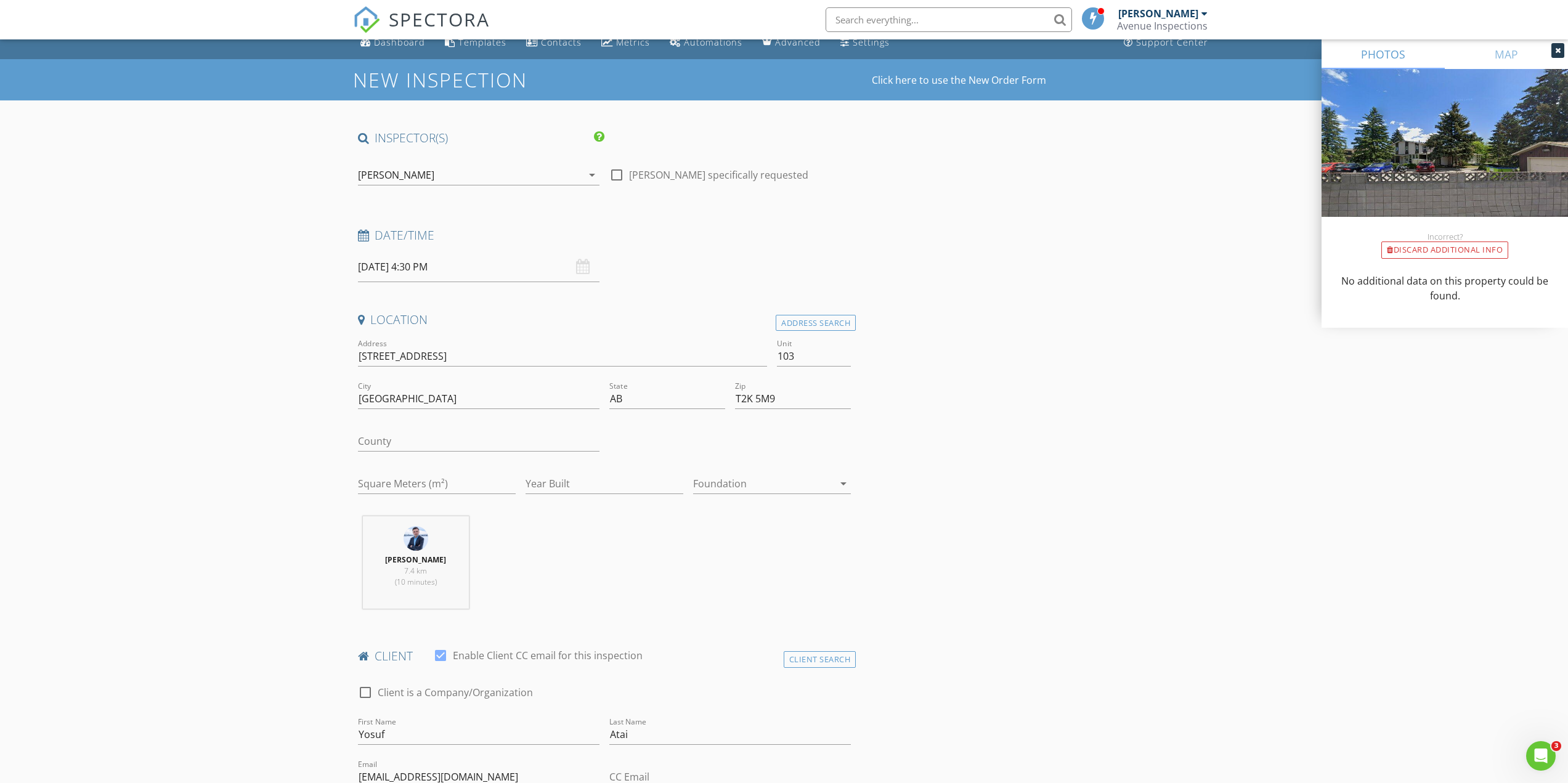
scroll to position [0, 0]
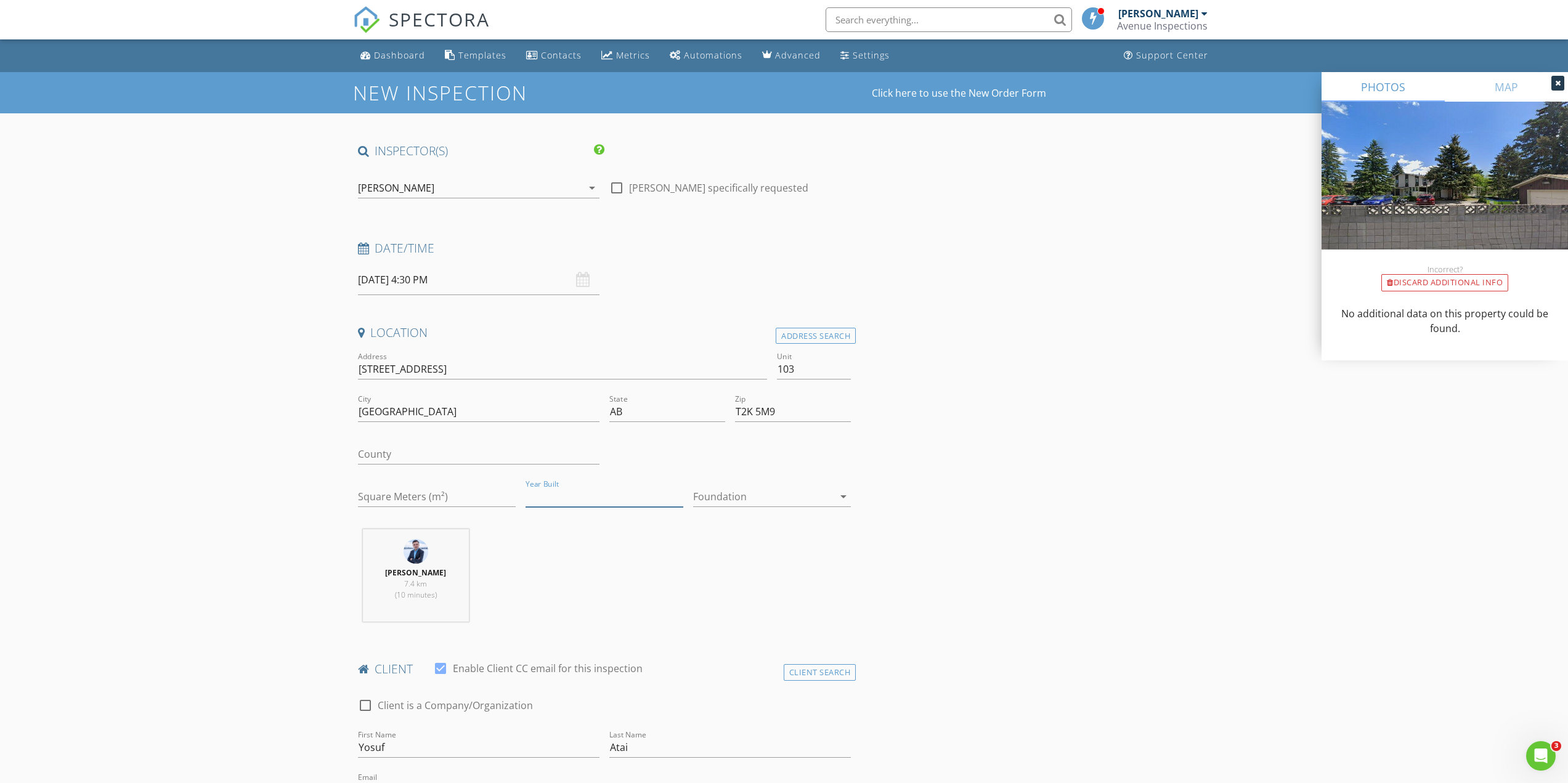
click at [583, 493] on input "Year Built" at bounding box center [604, 496] width 158 height 20
type input "1975"
click at [746, 490] on div at bounding box center [763, 496] width 140 height 20
click at [734, 527] on div "Basement" at bounding box center [771, 531] width 138 height 15
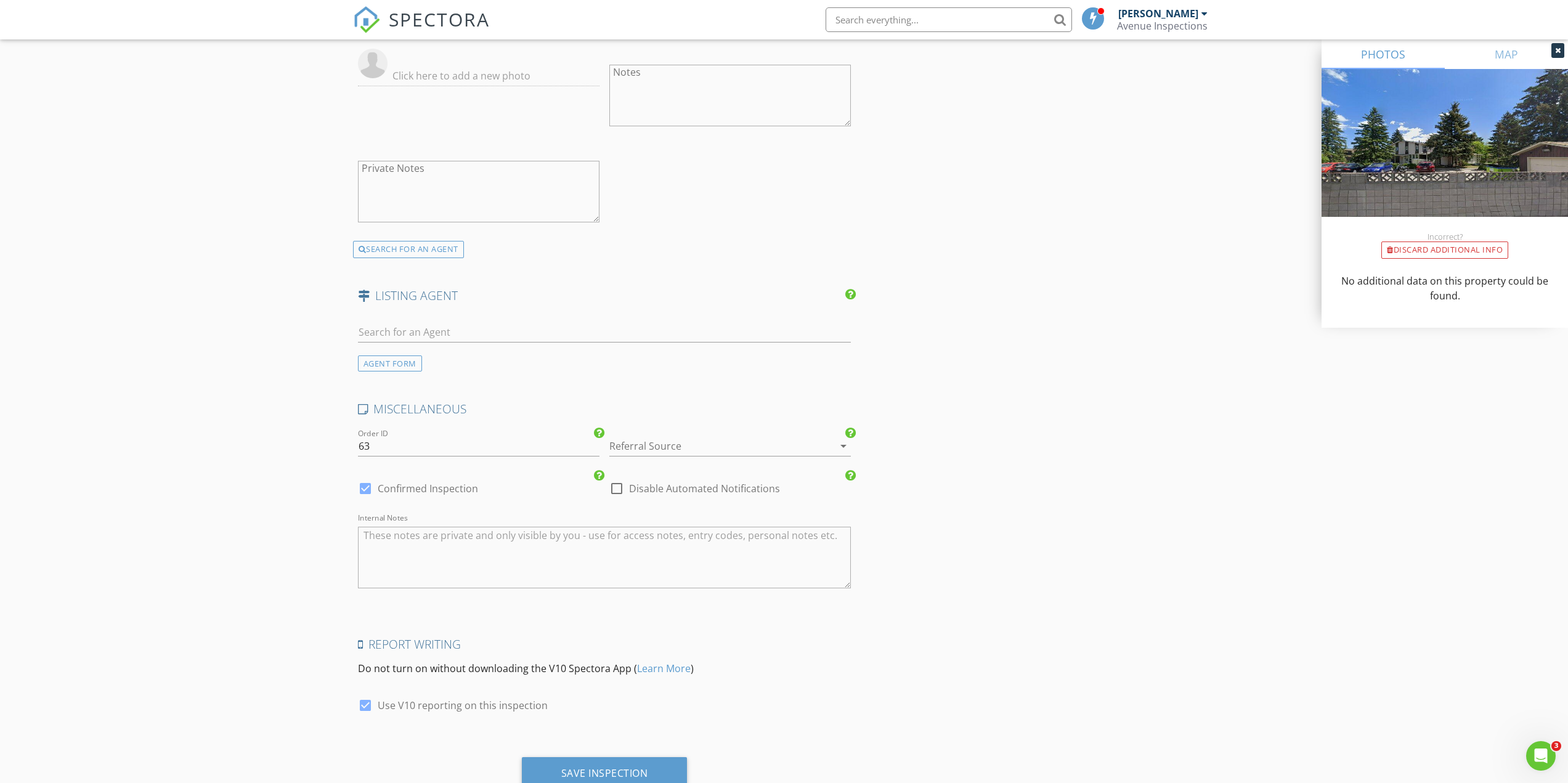
scroll to position [1719, 0]
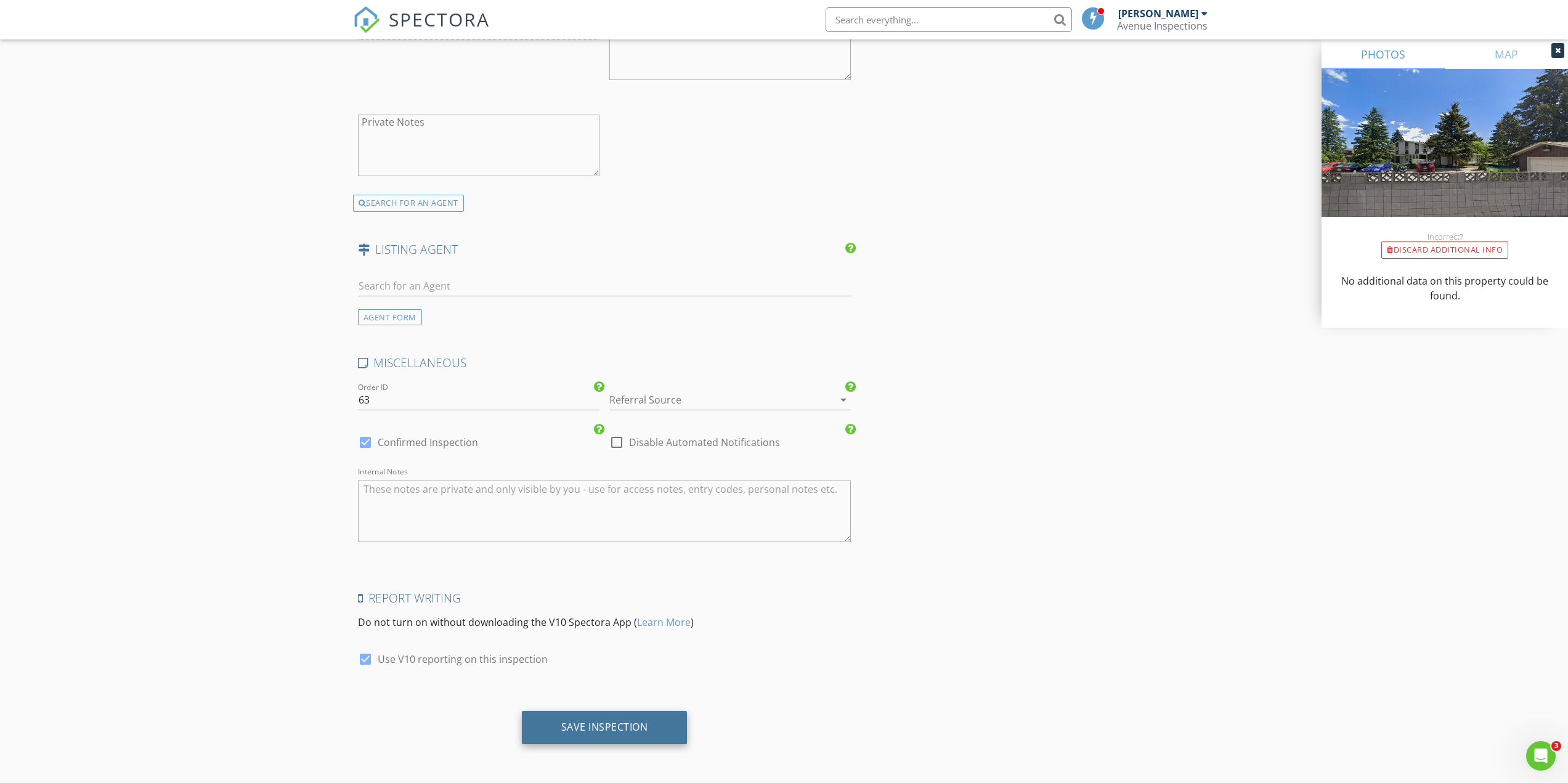
click at [636, 726] on div "Save Inspection" at bounding box center [604, 727] width 87 height 12
